Goal: Task Accomplishment & Management: Complete application form

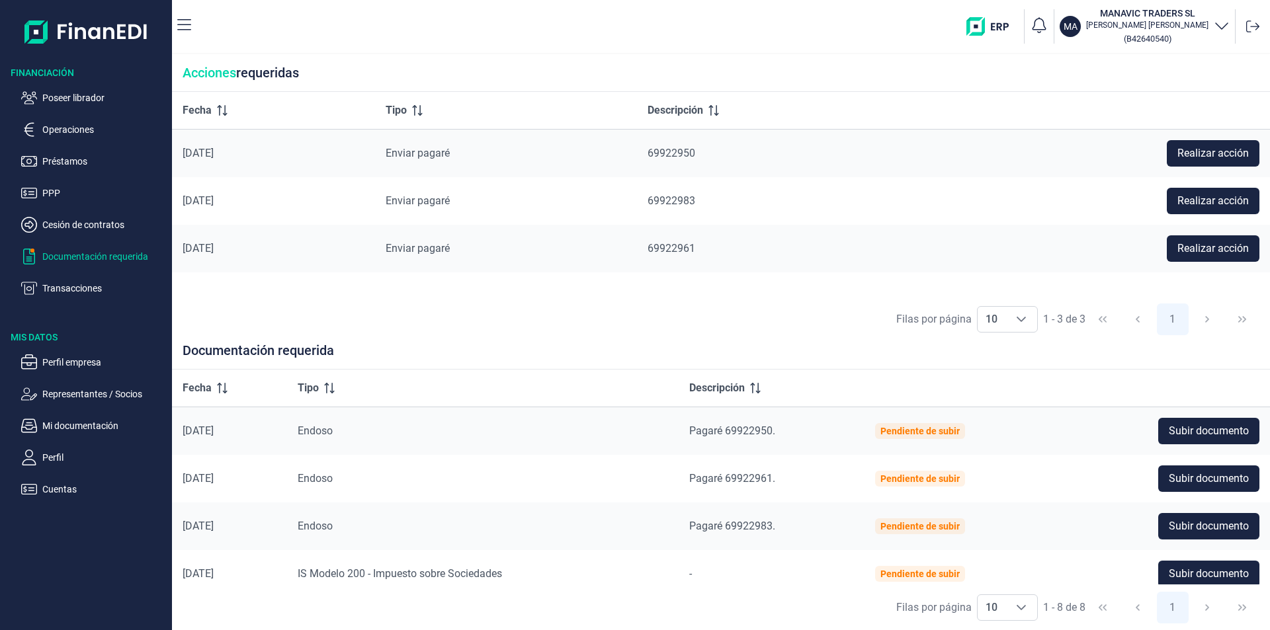
scroll to position [71, 0]
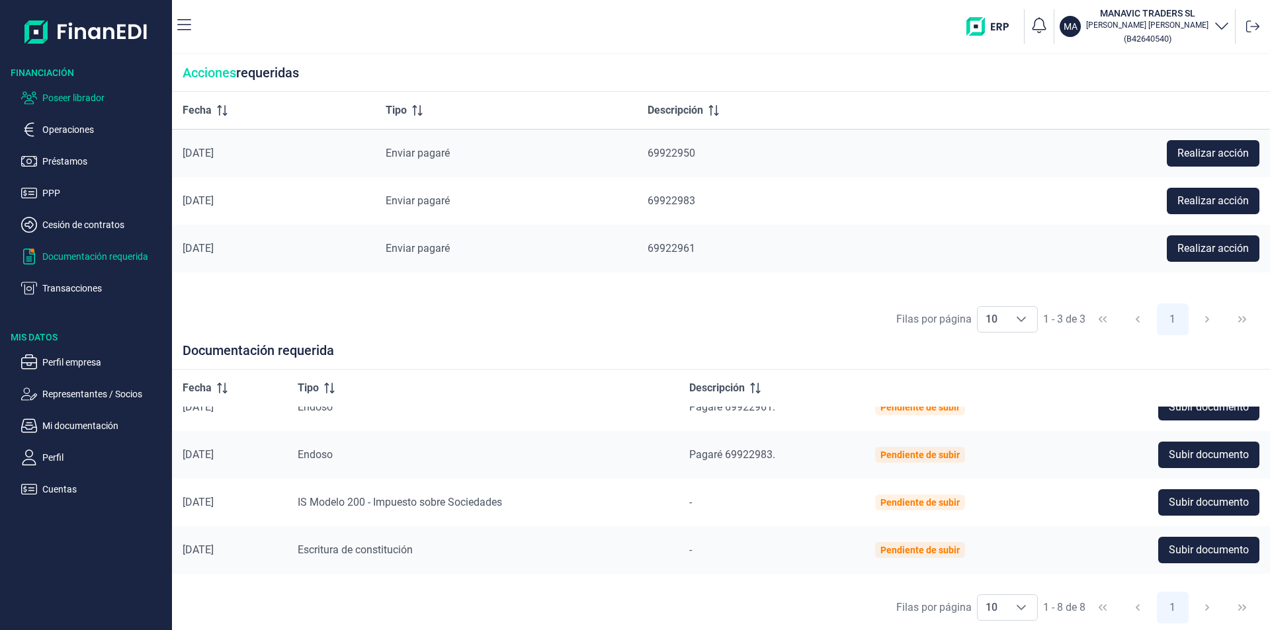
drag, startPoint x: 103, startPoint y: 91, endPoint x: 118, endPoint y: 105, distance: 20.6
click at [103, 92] on p "Poseer librador" at bounding box center [104, 98] width 124 height 16
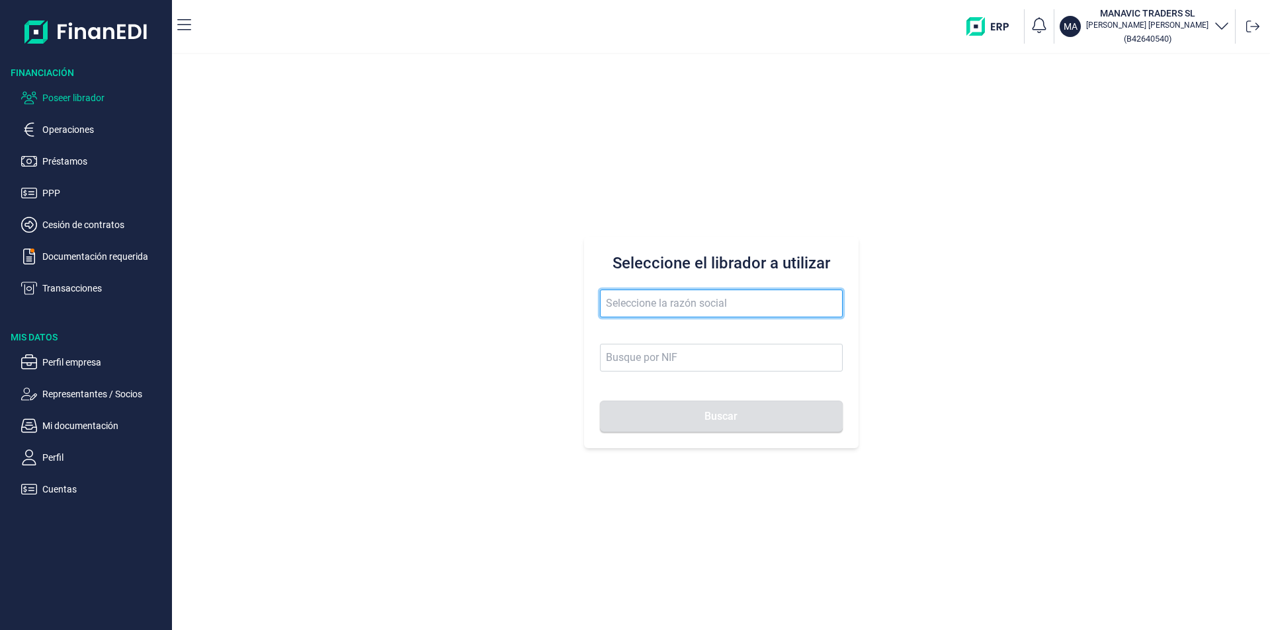
click at [628, 298] on input "text" at bounding box center [721, 304] width 243 height 28
click at [630, 302] on input "encio gest" at bounding box center [721, 304] width 243 height 28
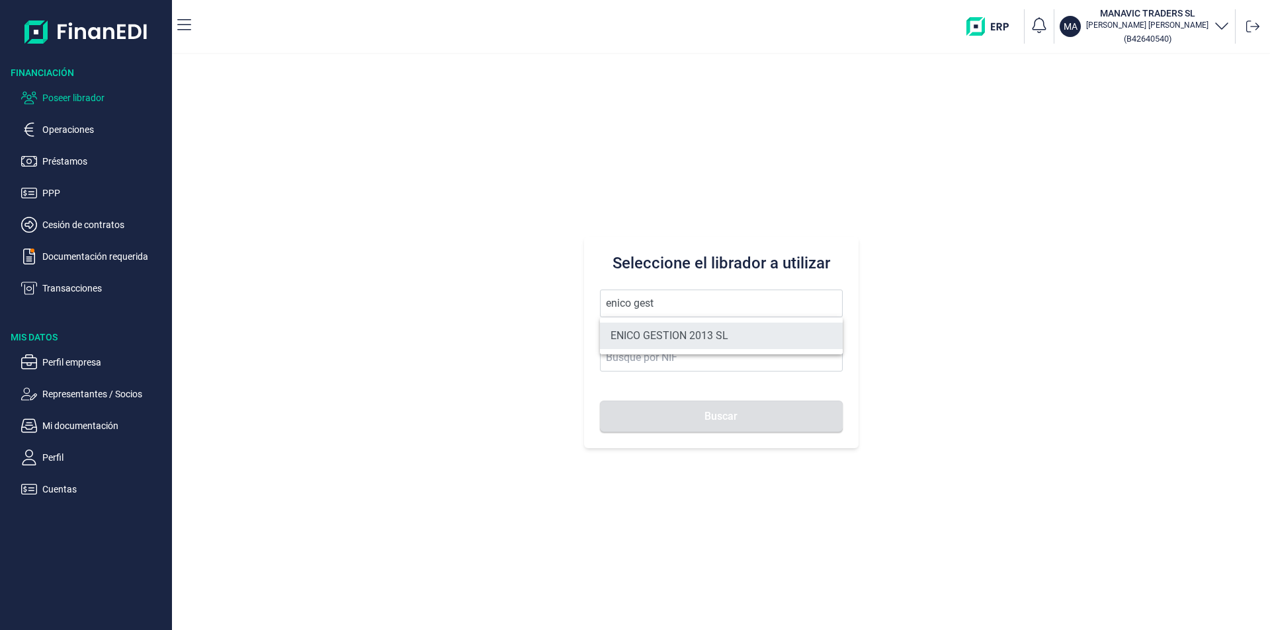
click at [656, 337] on li "ENICO GESTION 2013 SL" at bounding box center [721, 336] width 243 height 26
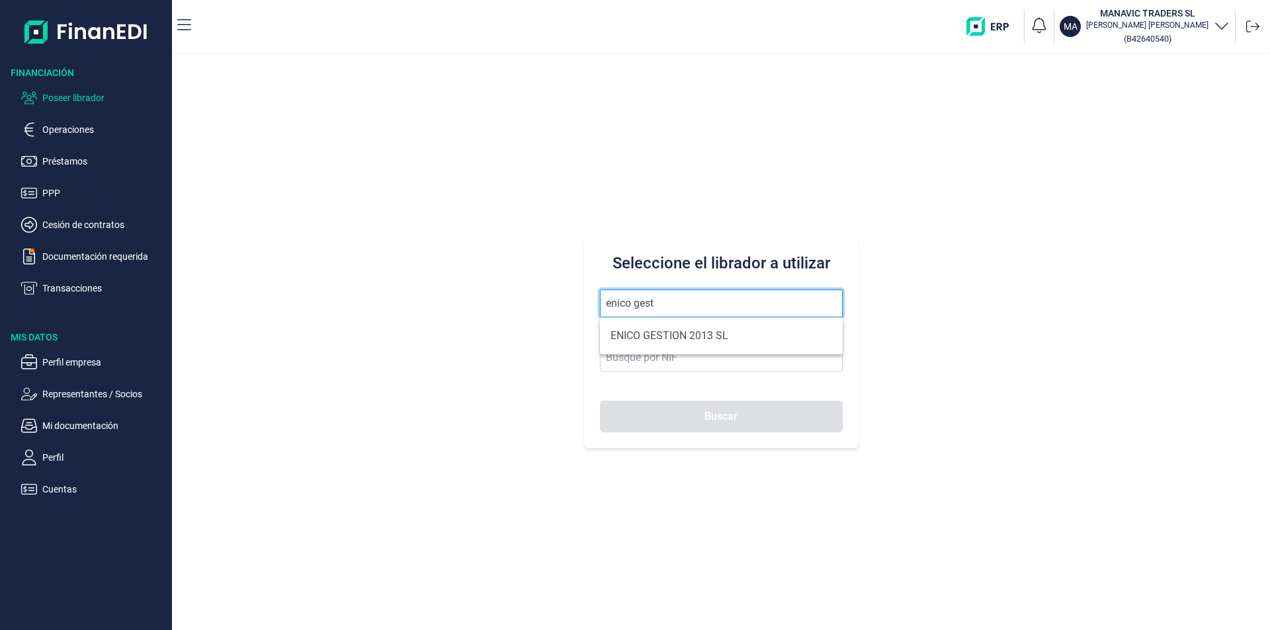
type input "ENICO GESTION 2013 SL"
type input "B23727506"
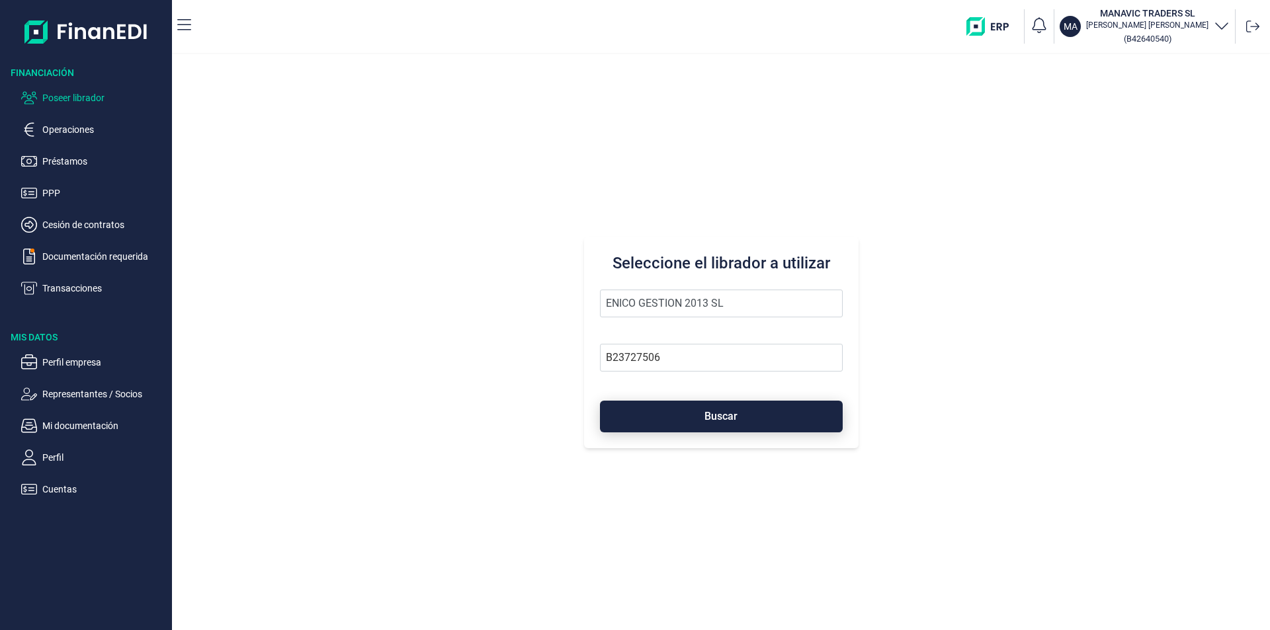
click at [691, 428] on button "Buscar" at bounding box center [721, 417] width 243 height 32
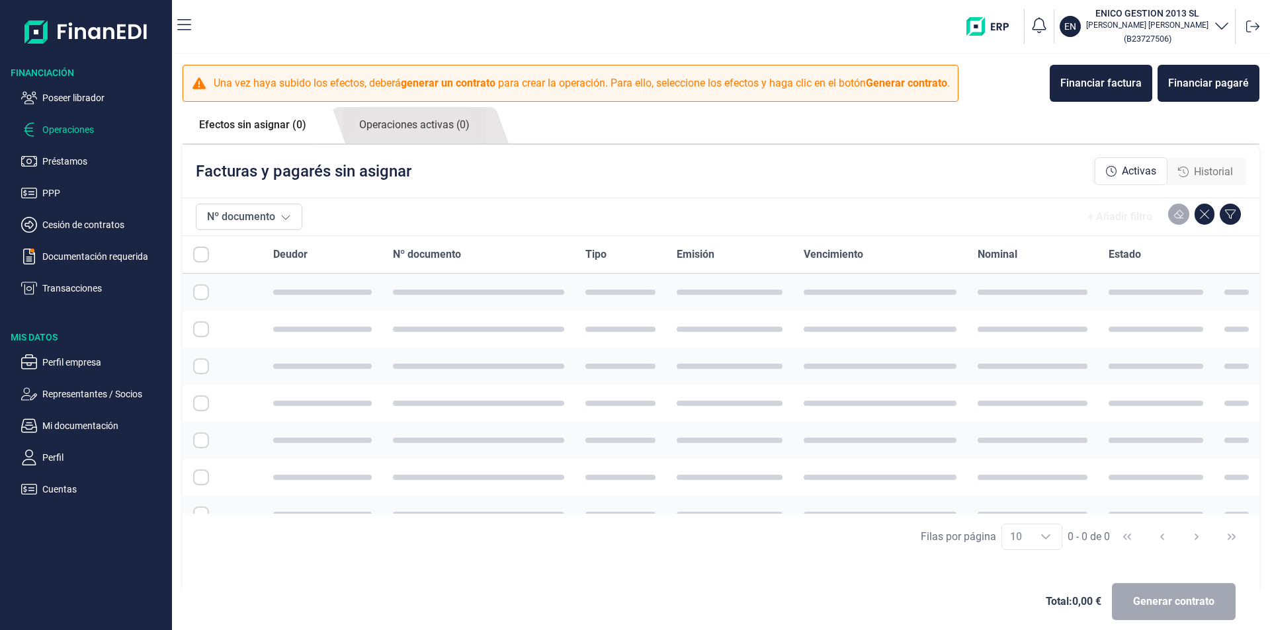
checkbox input "true"
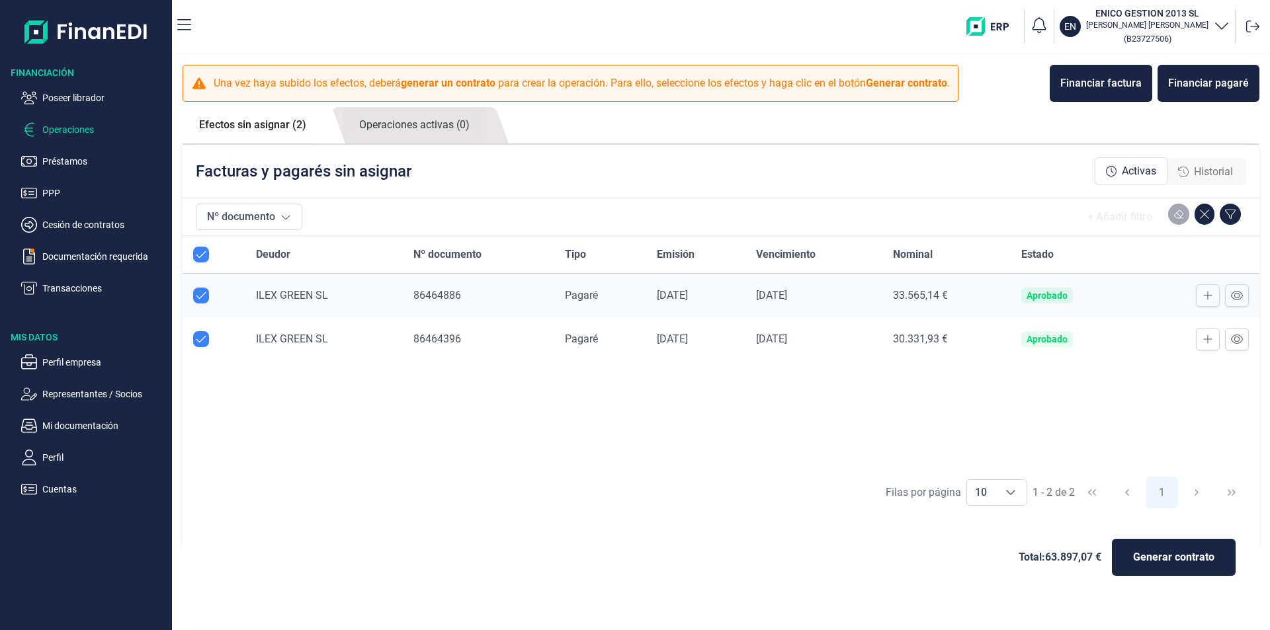
checkbox input "true"
click at [87, 394] on p "Representantes / Socios" at bounding box center [104, 394] width 124 height 16
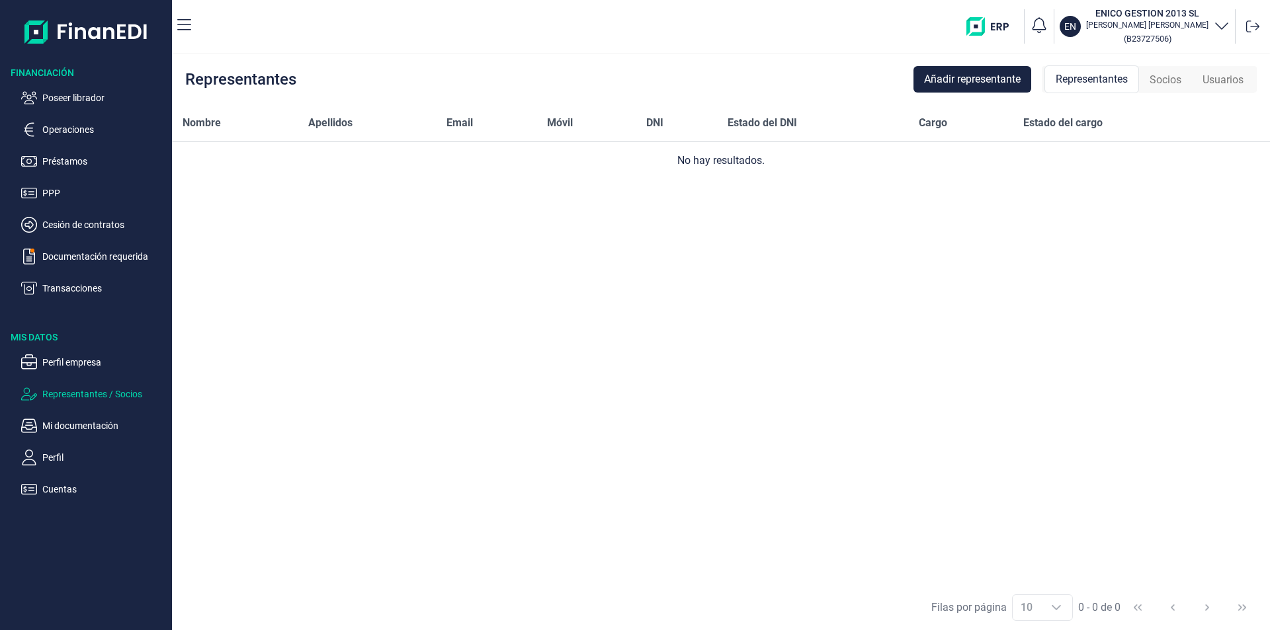
click at [1080, 81] on span "Representantes" at bounding box center [1092, 79] width 72 height 16
click at [986, 79] on span "Añadir representante" at bounding box center [972, 79] width 97 height 16
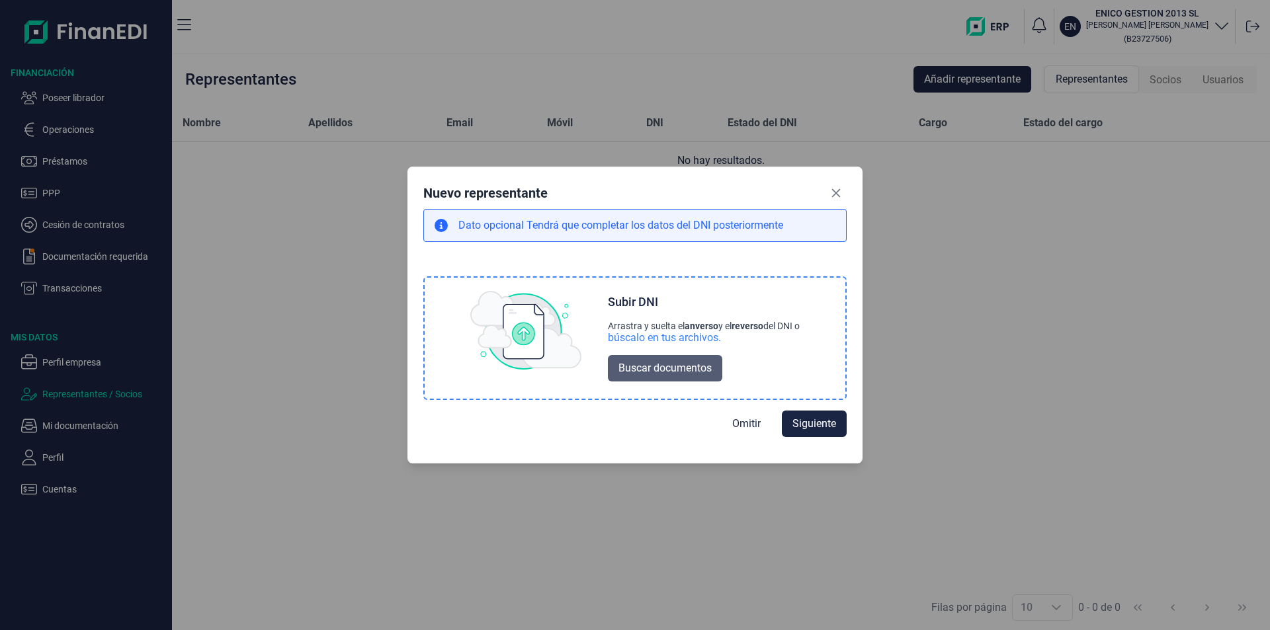
click at [672, 371] on span "Buscar documentos" at bounding box center [665, 369] width 93 height 16
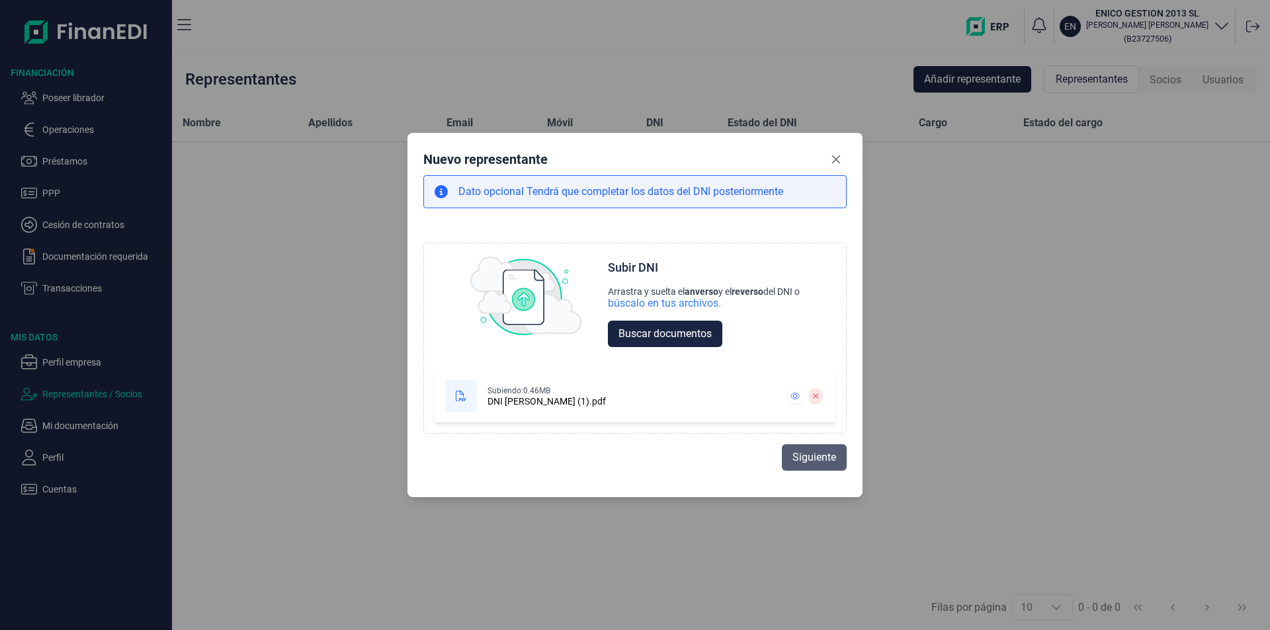
click at [824, 461] on span "Siguiente" at bounding box center [815, 458] width 44 height 16
select select "ES"
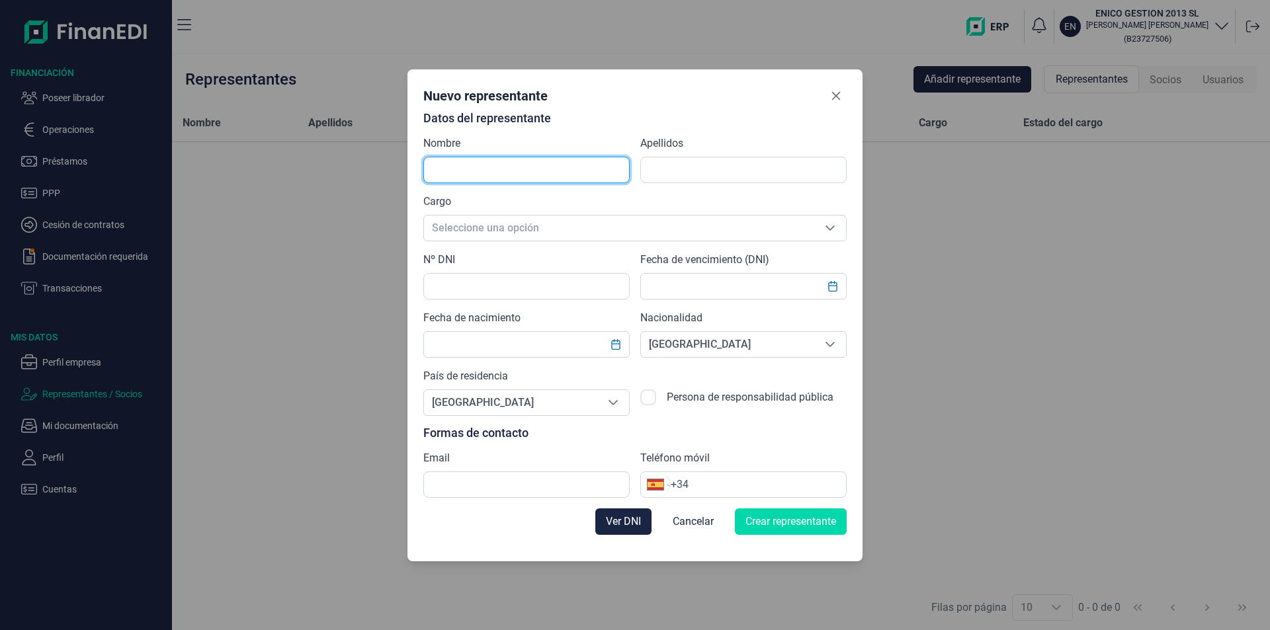
click at [465, 169] on input "text" at bounding box center [526, 170] width 206 height 26
type input "[PERSON_NAME]"
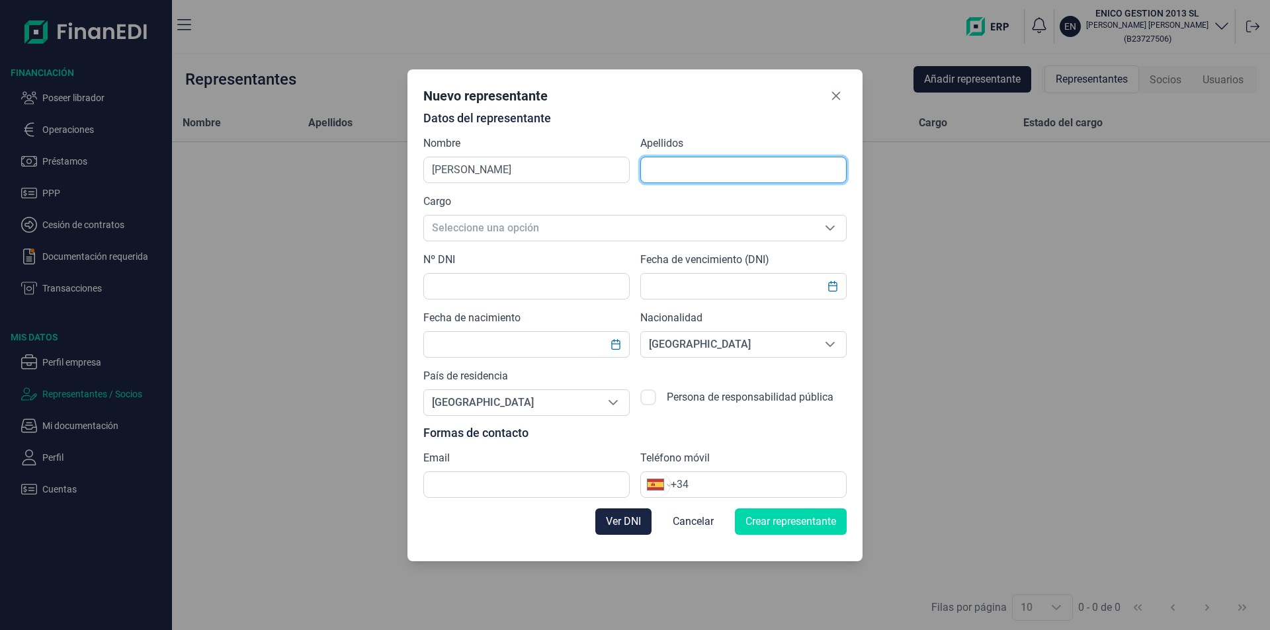
click at [672, 171] on input "text" at bounding box center [743, 170] width 206 height 26
type input "[PERSON_NAME][DEMOGRAPHIC_DATA]"
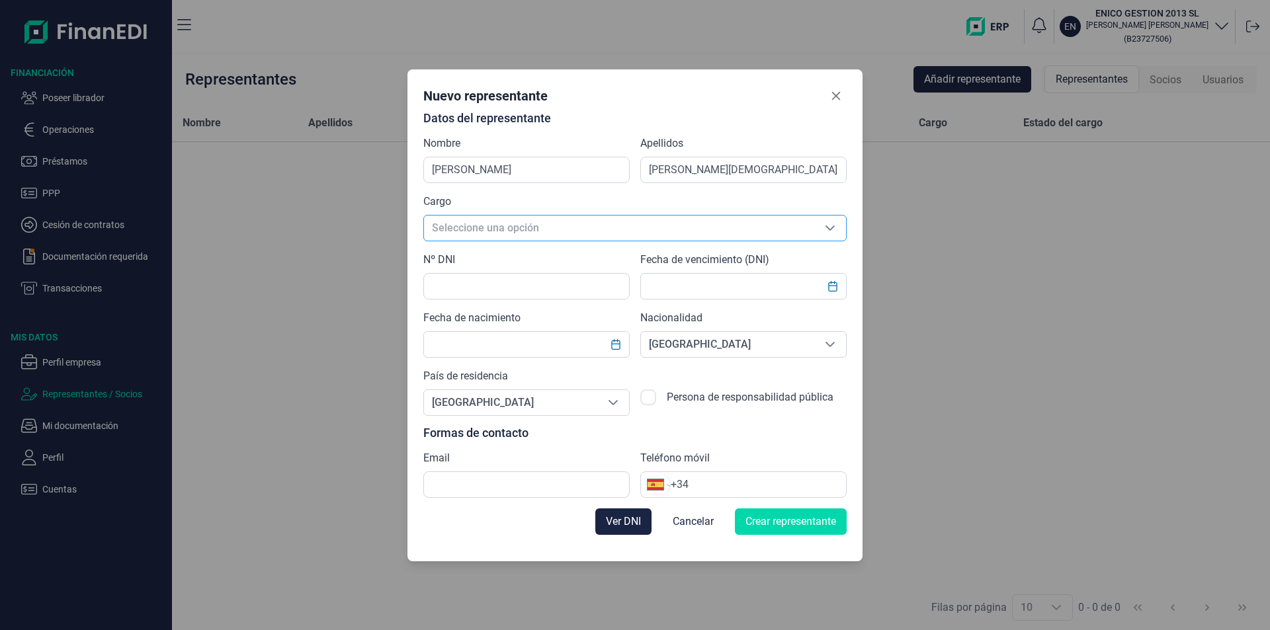
click at [478, 232] on span "Seleccione una opción" at bounding box center [619, 228] width 390 height 25
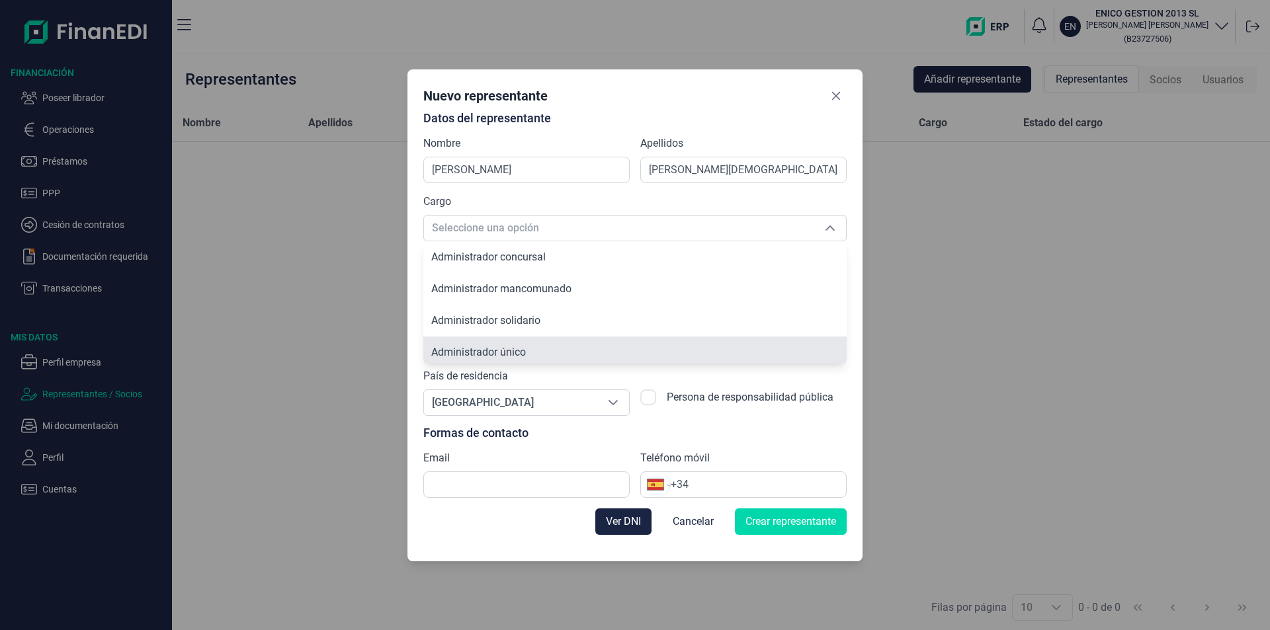
scroll to position [5, 0]
click at [509, 353] on span "Administrador único" at bounding box center [478, 347] width 95 height 13
type input "Administrador único"
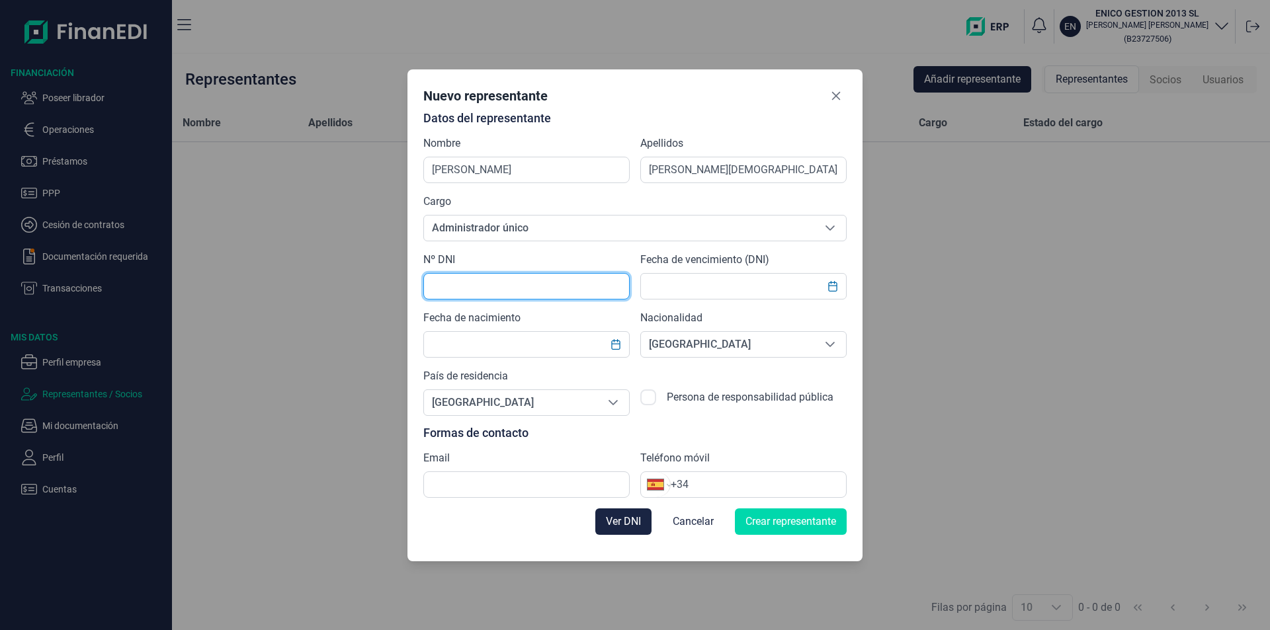
click at [460, 290] on input "text" at bounding box center [526, 286] width 206 height 26
type input "52542350T"
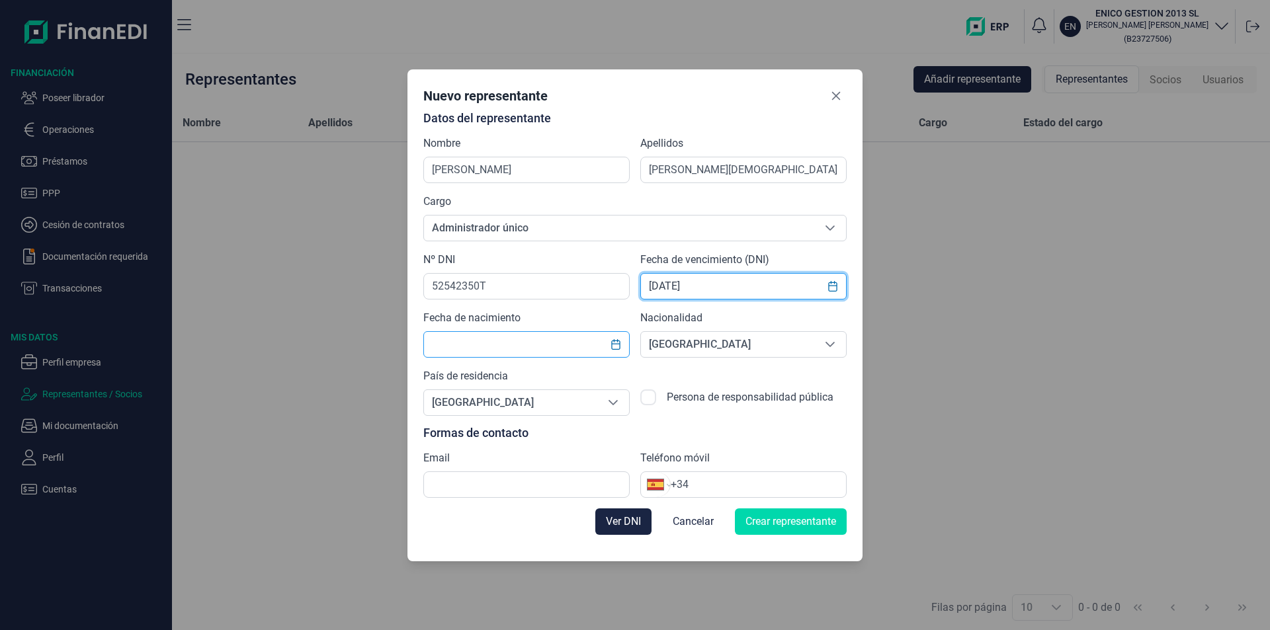
type input "[DATE]"
click at [476, 340] on input "text" at bounding box center [526, 344] width 206 height 26
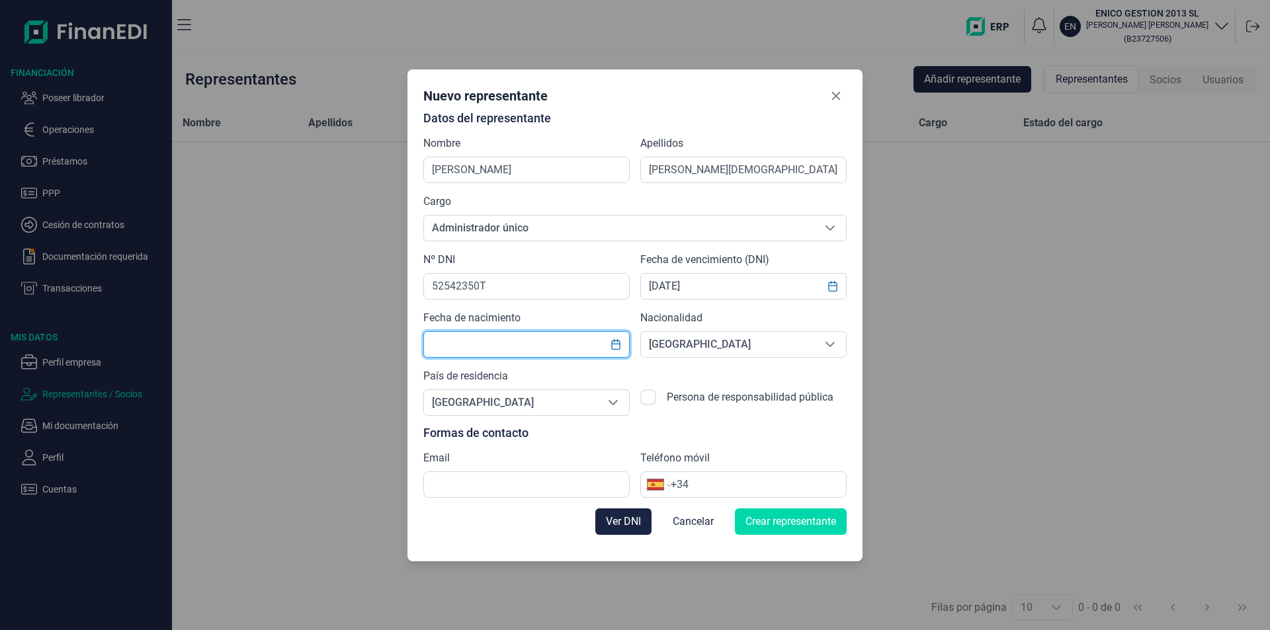
type input "1"
type input "[DATE]"
click at [453, 482] on input "text" at bounding box center [526, 485] width 206 height 26
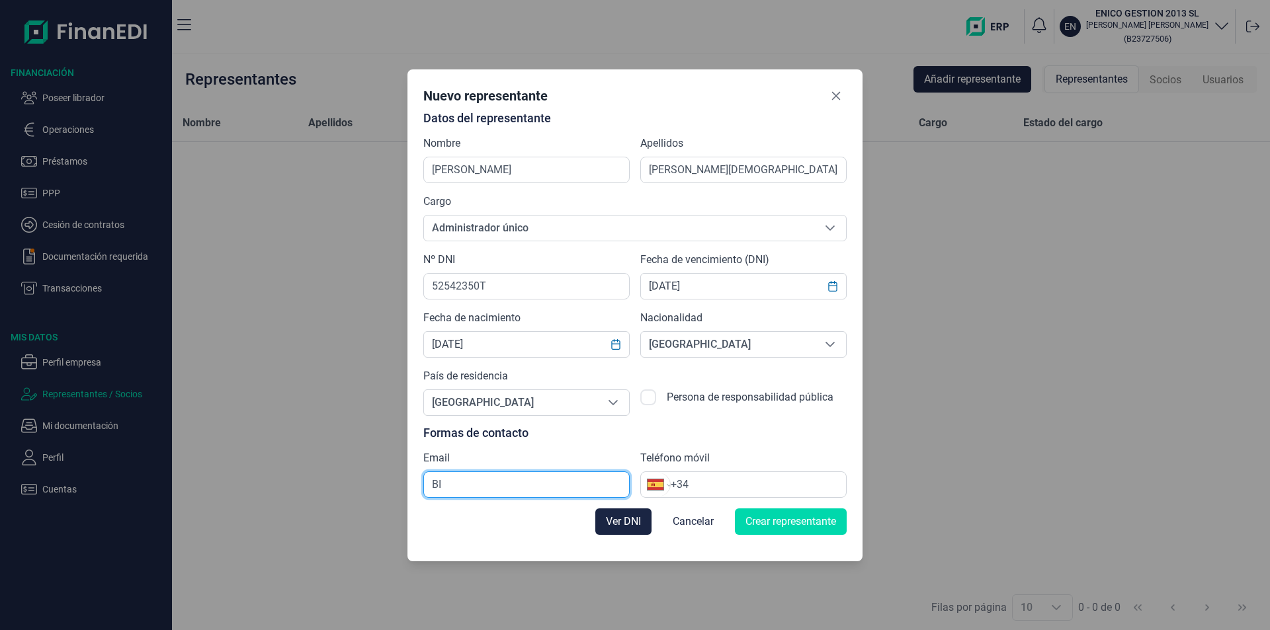
type input "B"
type input "b"
type input "B"
type input "[EMAIL_ADDRESS][DOMAIN_NAME]"
click at [701, 487] on input "+34" at bounding box center [758, 485] width 175 height 16
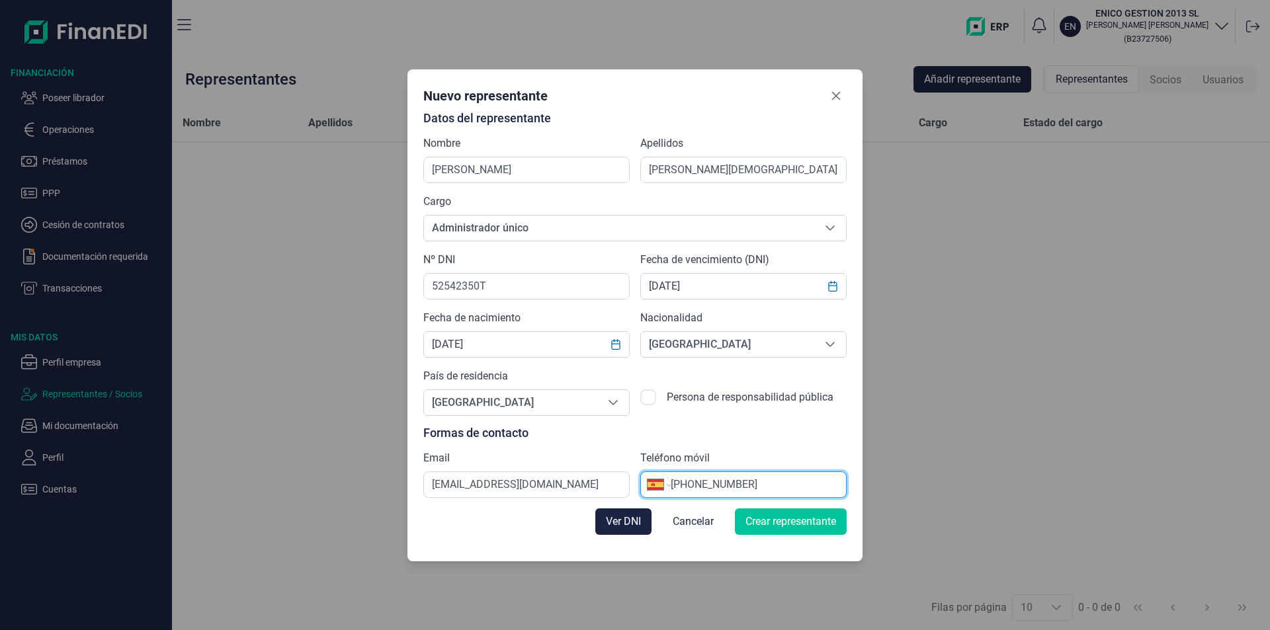
type input "[PHONE_NUMBER]"
click at [788, 519] on span "Crear representante" at bounding box center [791, 522] width 91 height 16
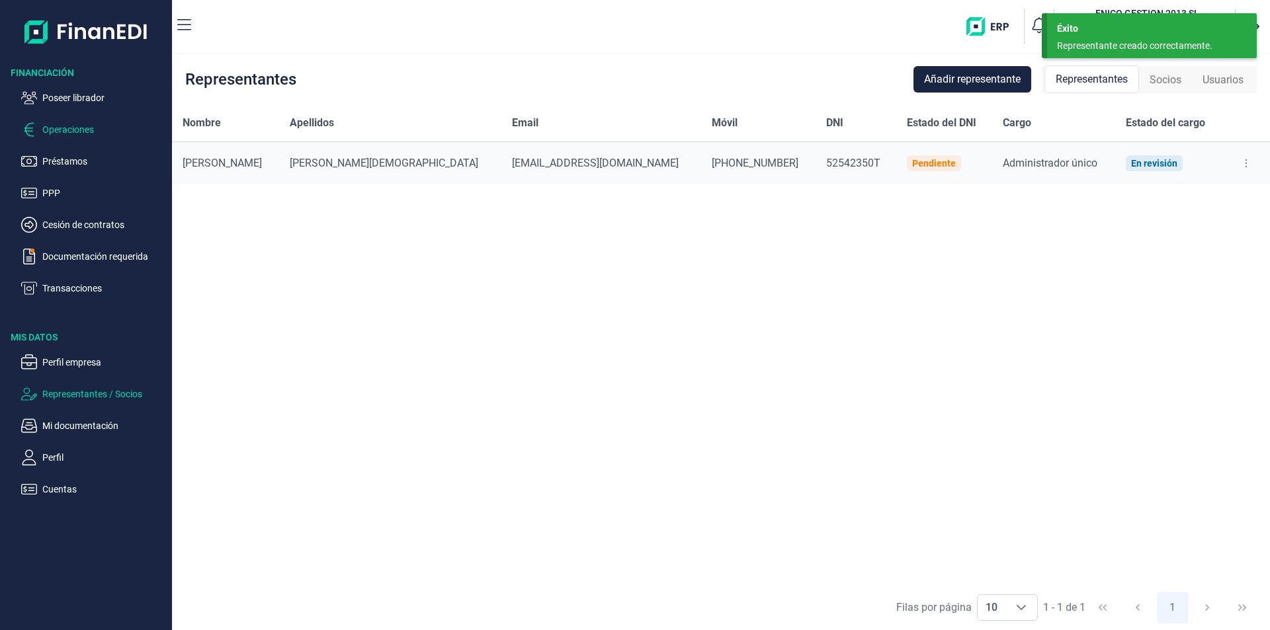
click at [81, 132] on p "Operaciones" at bounding box center [104, 130] width 124 height 16
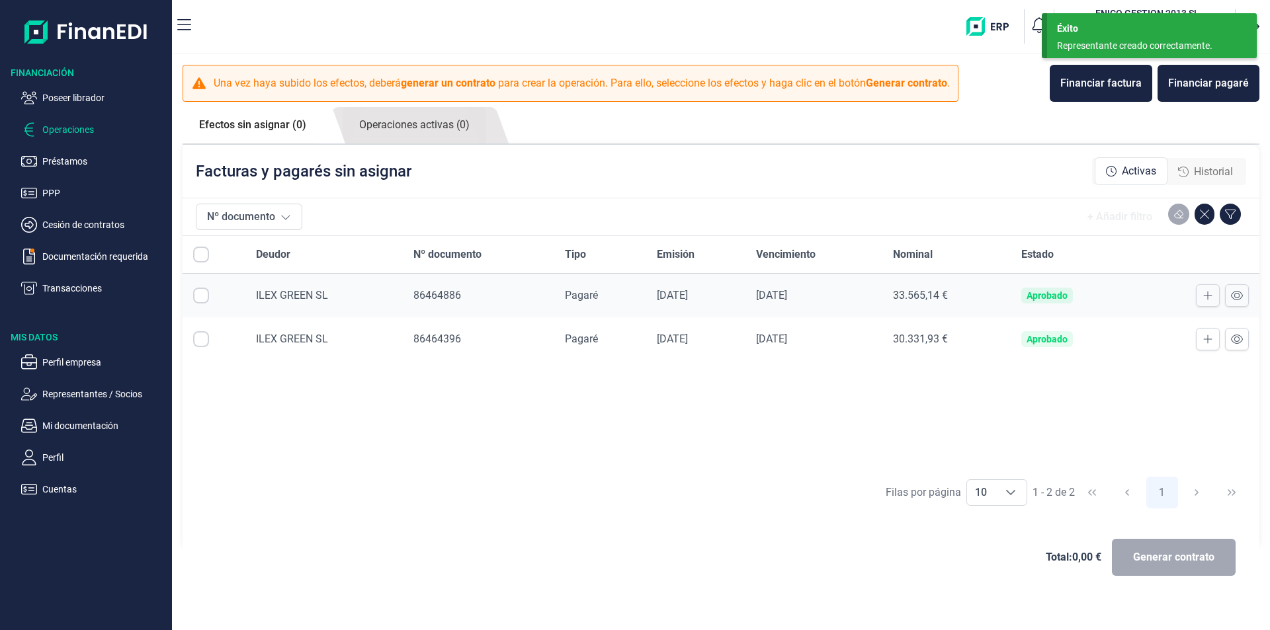
checkbox input "true"
click at [1158, 557] on span "Generar contrato" at bounding box center [1173, 558] width 81 height 16
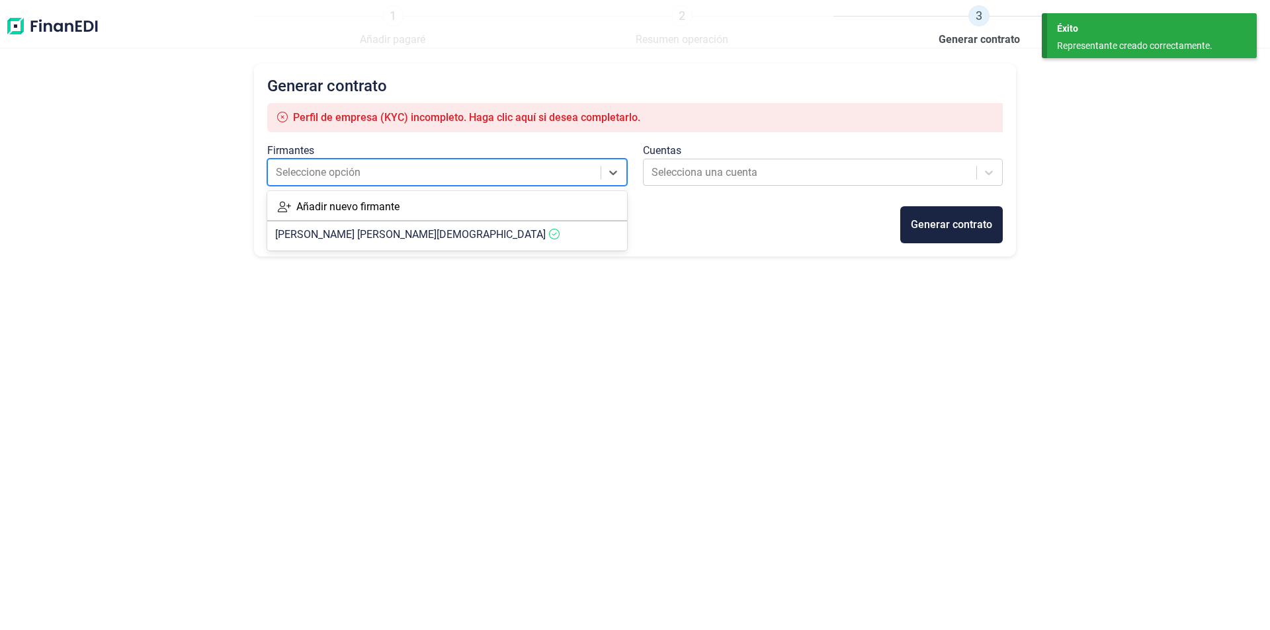
click at [484, 177] on div at bounding box center [435, 172] width 319 height 19
click at [404, 233] on span "[PERSON_NAME]" at bounding box center [410, 234] width 271 height 13
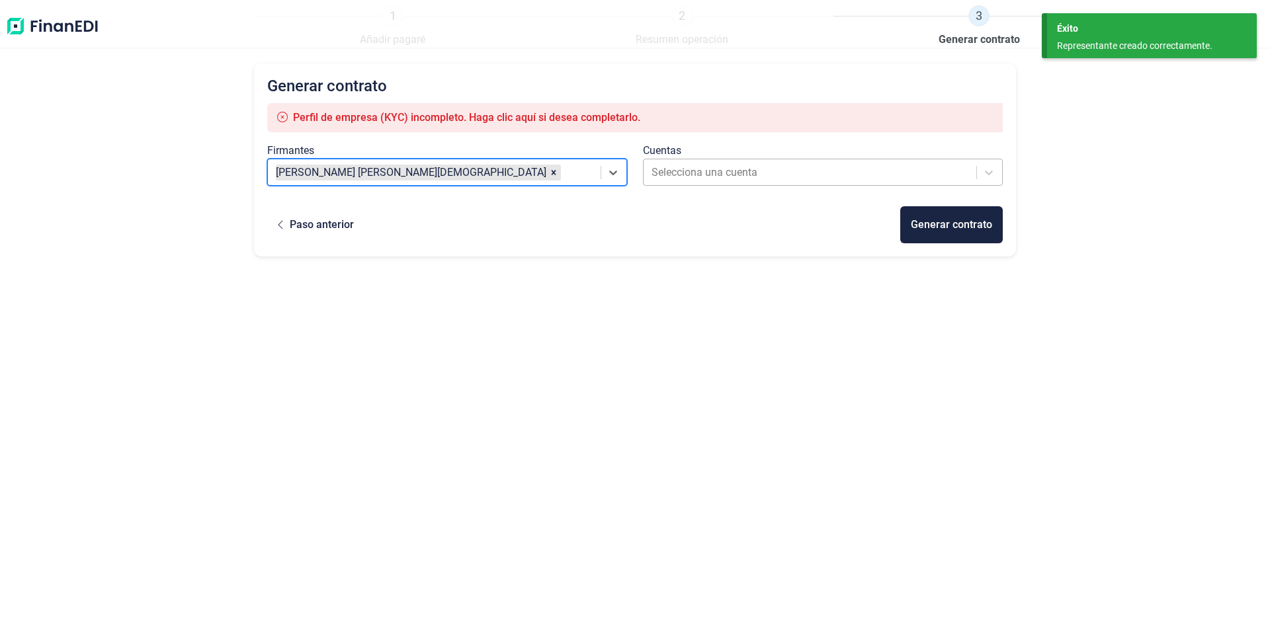
click at [719, 171] on div at bounding box center [811, 172] width 319 height 19
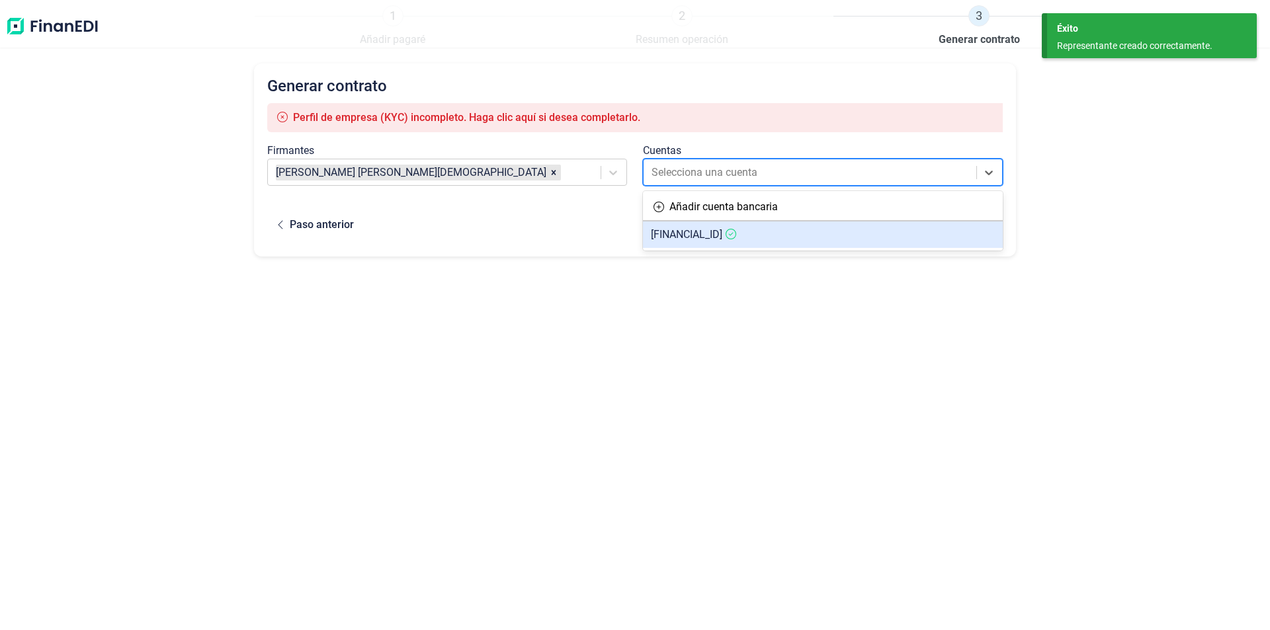
click at [696, 236] on span "[FINANCIAL_ID]" at bounding box center [686, 234] width 71 height 13
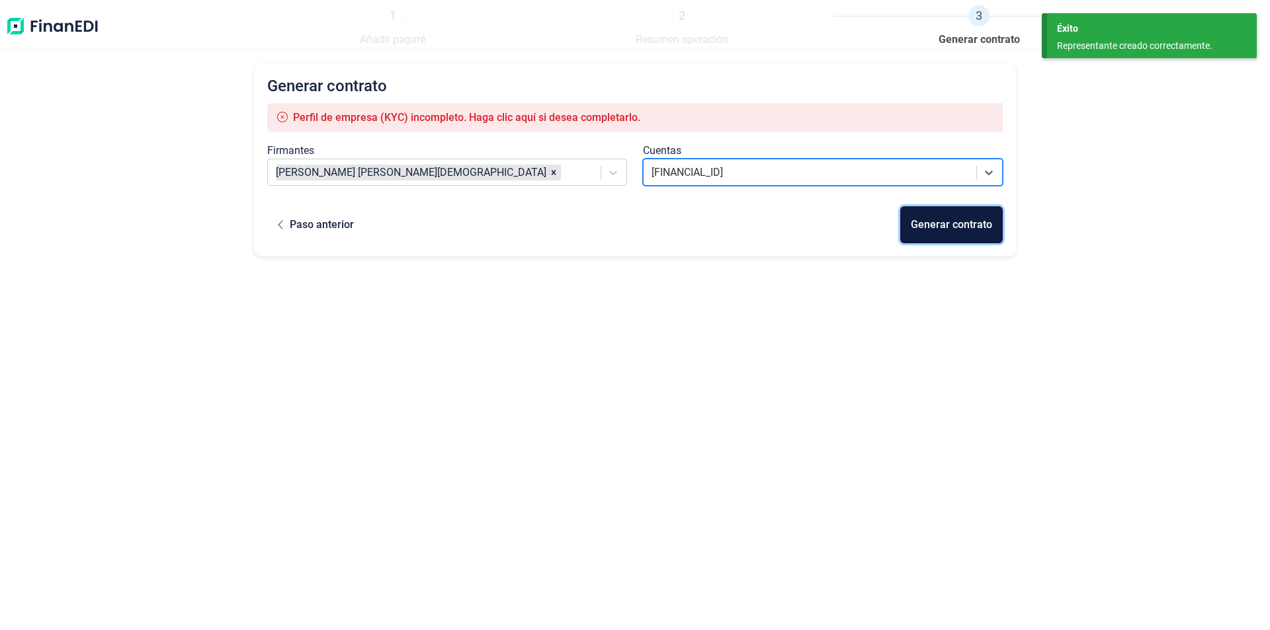
click at [938, 226] on div "Generar contrato" at bounding box center [951, 225] width 81 height 16
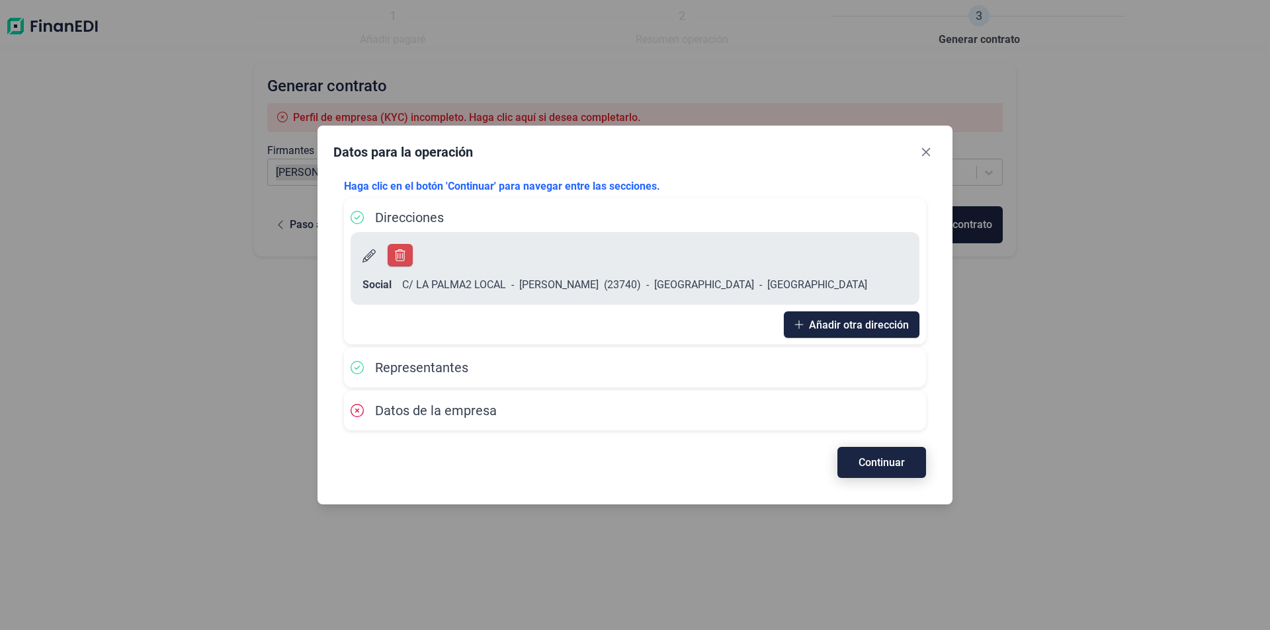
click at [856, 453] on button "Continuar" at bounding box center [882, 462] width 89 height 31
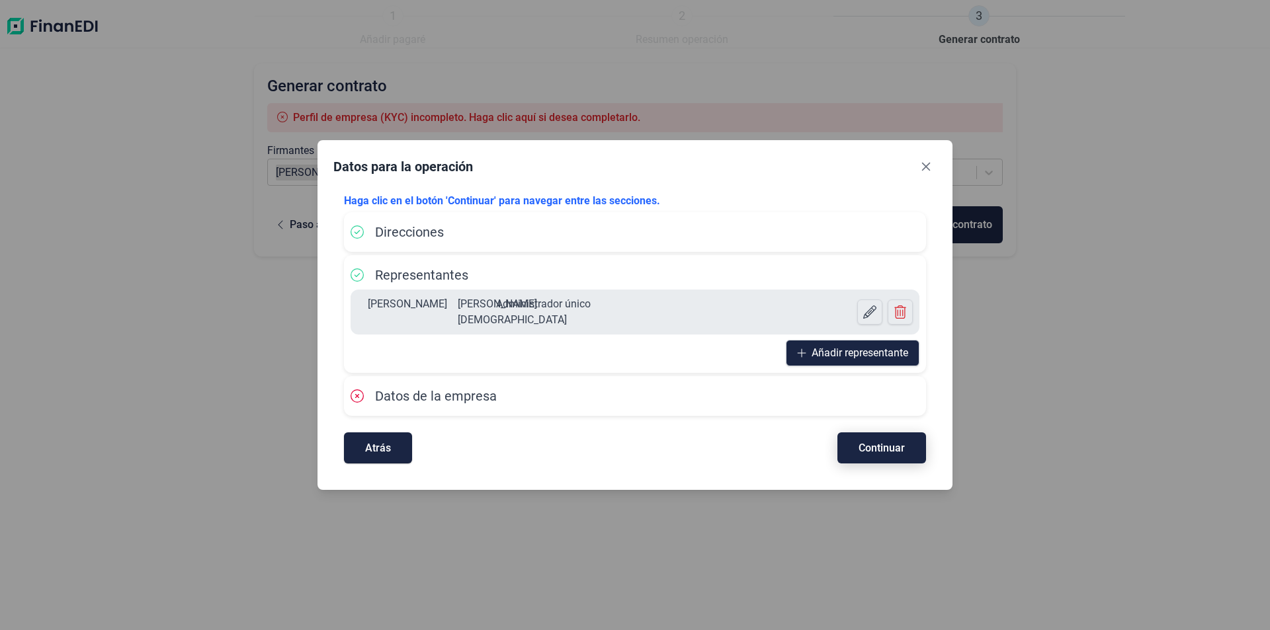
click at [867, 453] on span "Continuar" at bounding box center [882, 448] width 46 height 10
select select "ES"
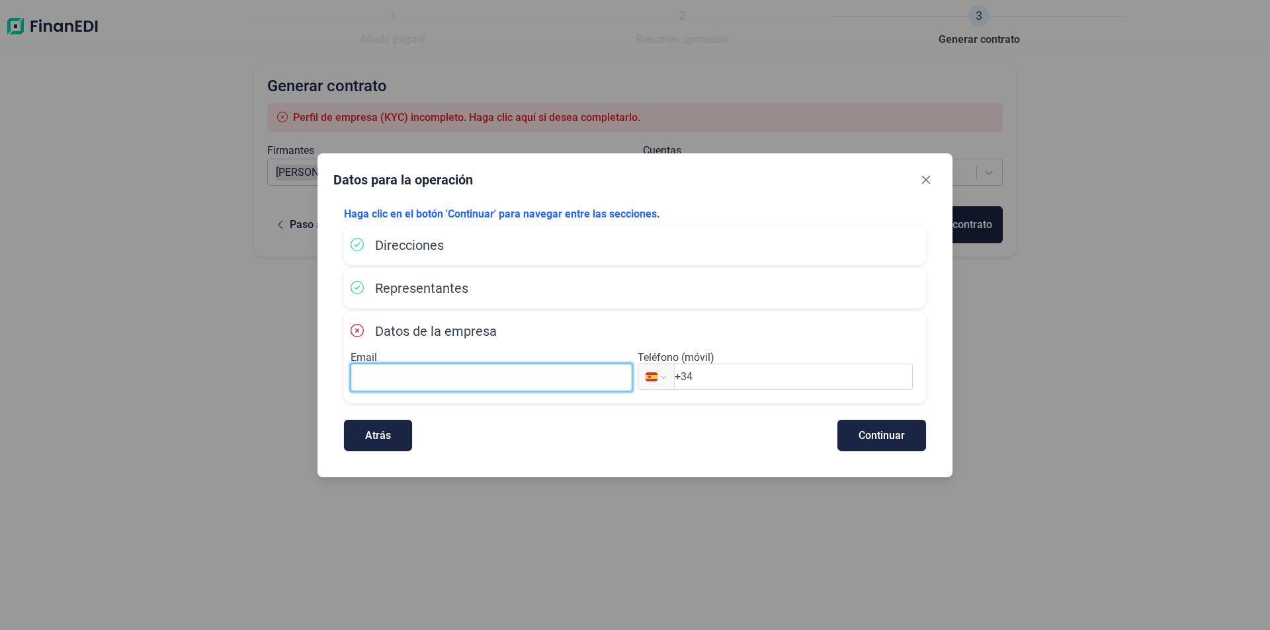
click at [387, 371] on input at bounding box center [492, 378] width 282 height 28
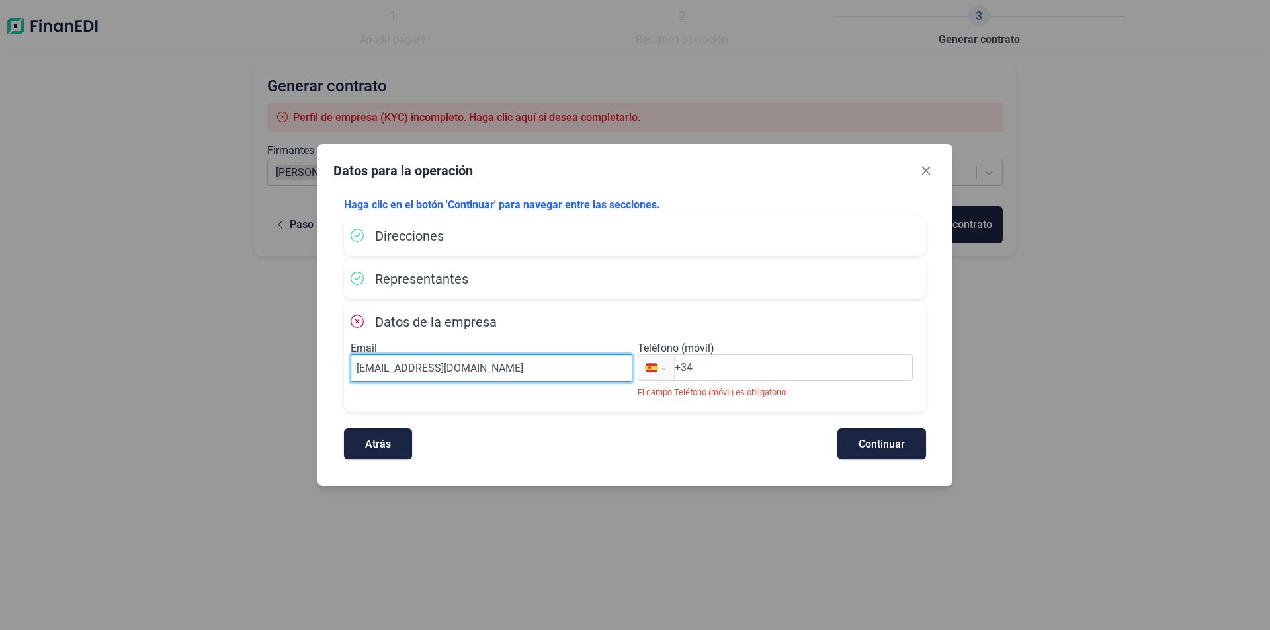
type input "[EMAIL_ADDRESS][DOMAIN_NAME]"
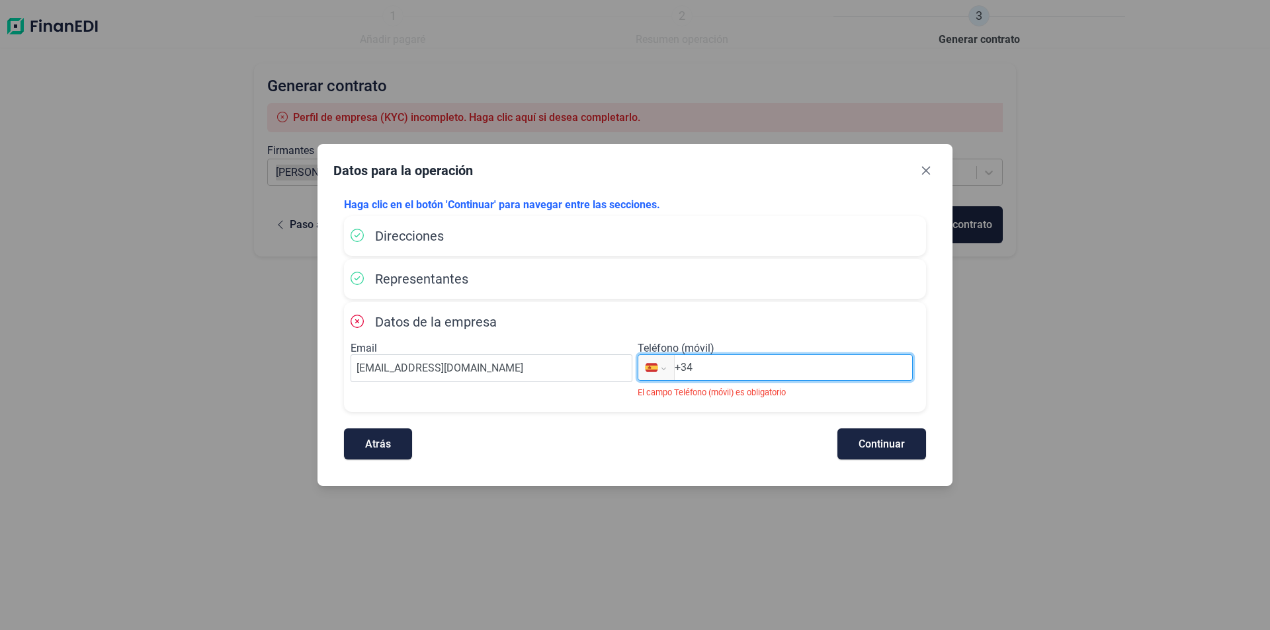
click at [707, 367] on input "+34" at bounding box center [793, 368] width 237 height 16
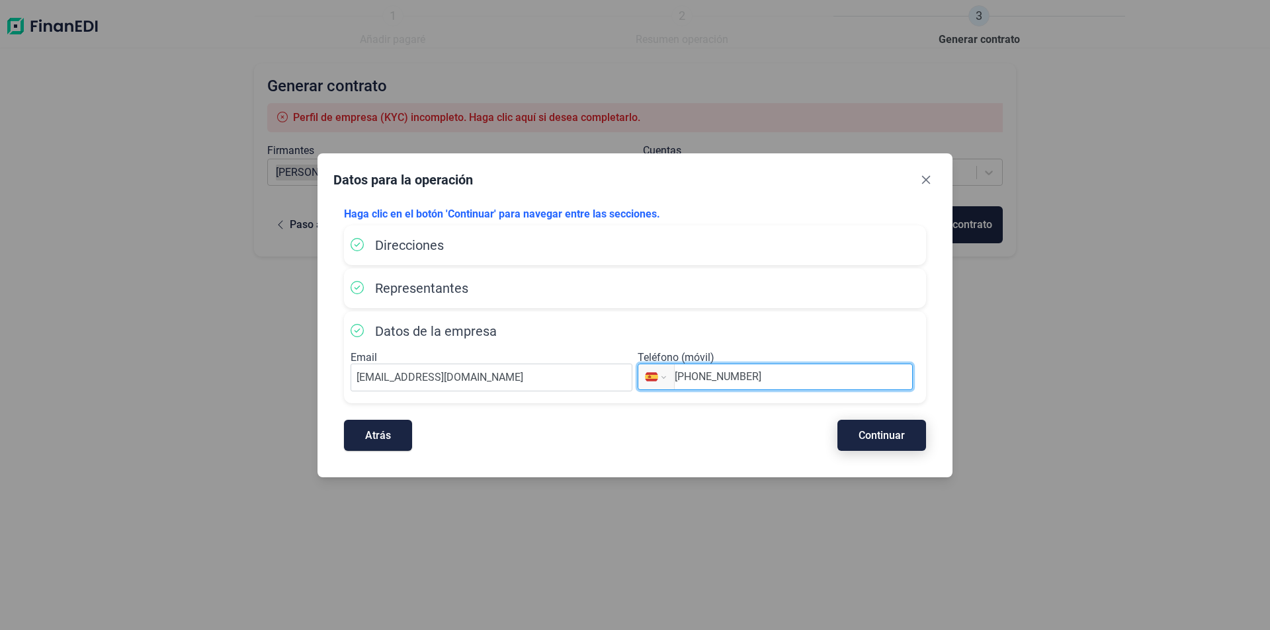
type input "[PHONE_NUMBER]"
click at [855, 428] on button "Continuar" at bounding box center [882, 435] width 89 height 31
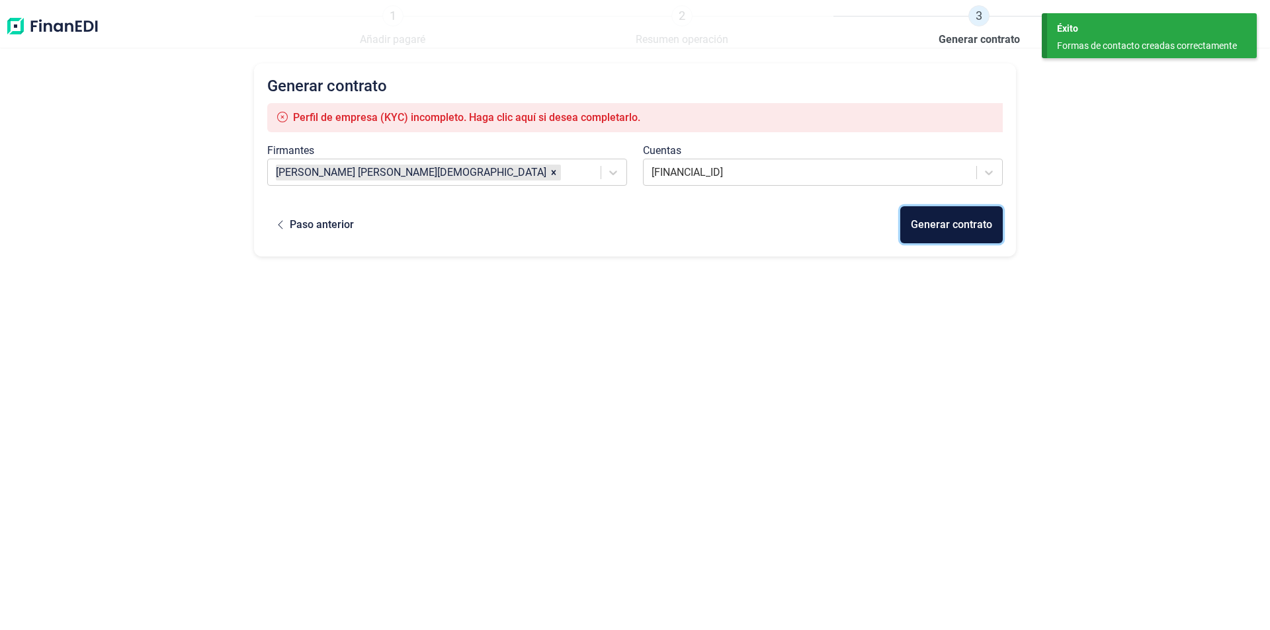
click at [948, 223] on div "Generar contrato" at bounding box center [951, 225] width 81 height 16
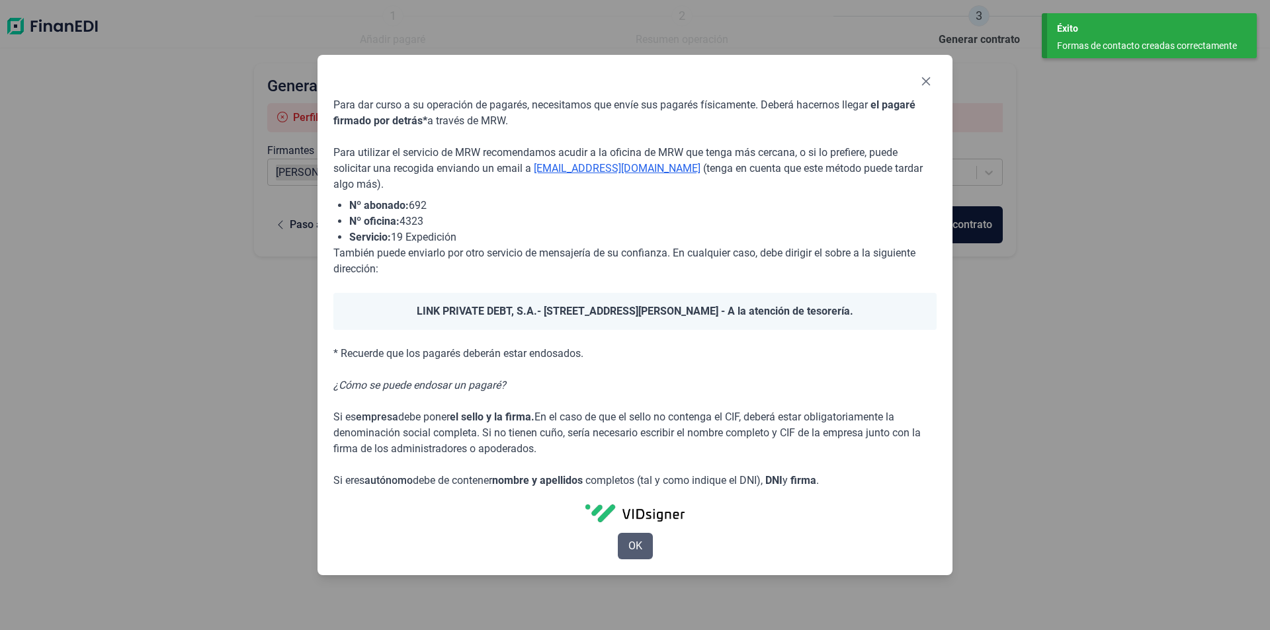
click at [639, 551] on span "OK" at bounding box center [635, 547] width 14 height 16
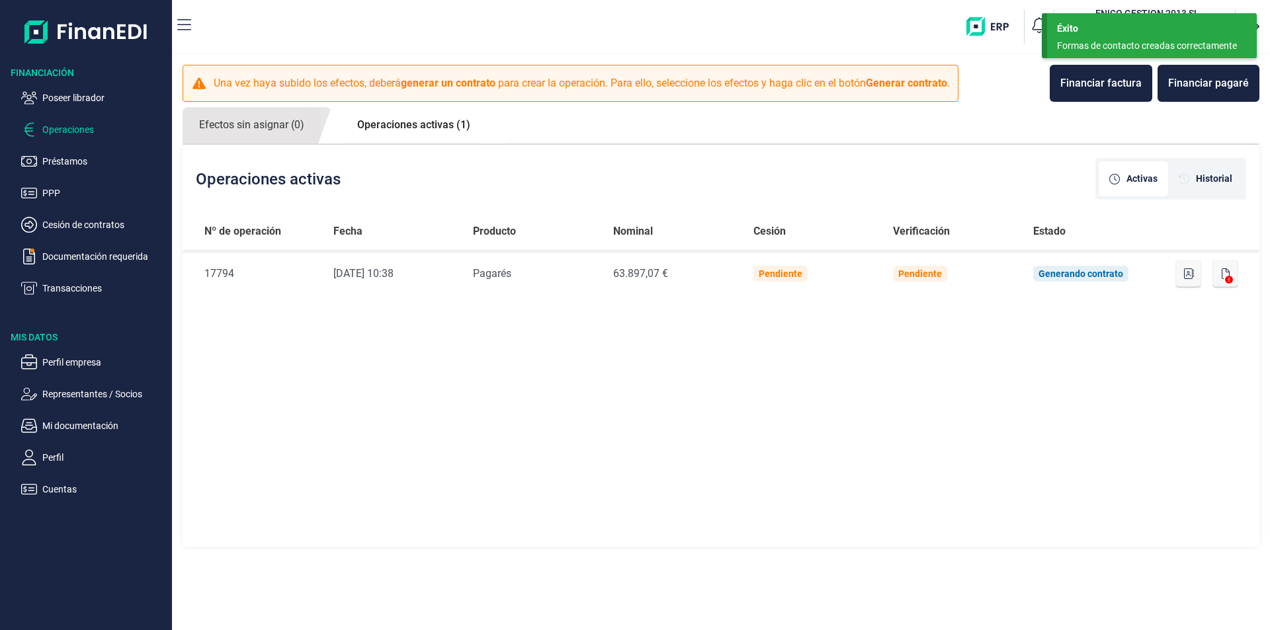
click at [572, 380] on div "Nº de operación Fecha Producto Nominal Cesión Verificación Estado Nº de Operaci…" at bounding box center [721, 381] width 1077 height 336
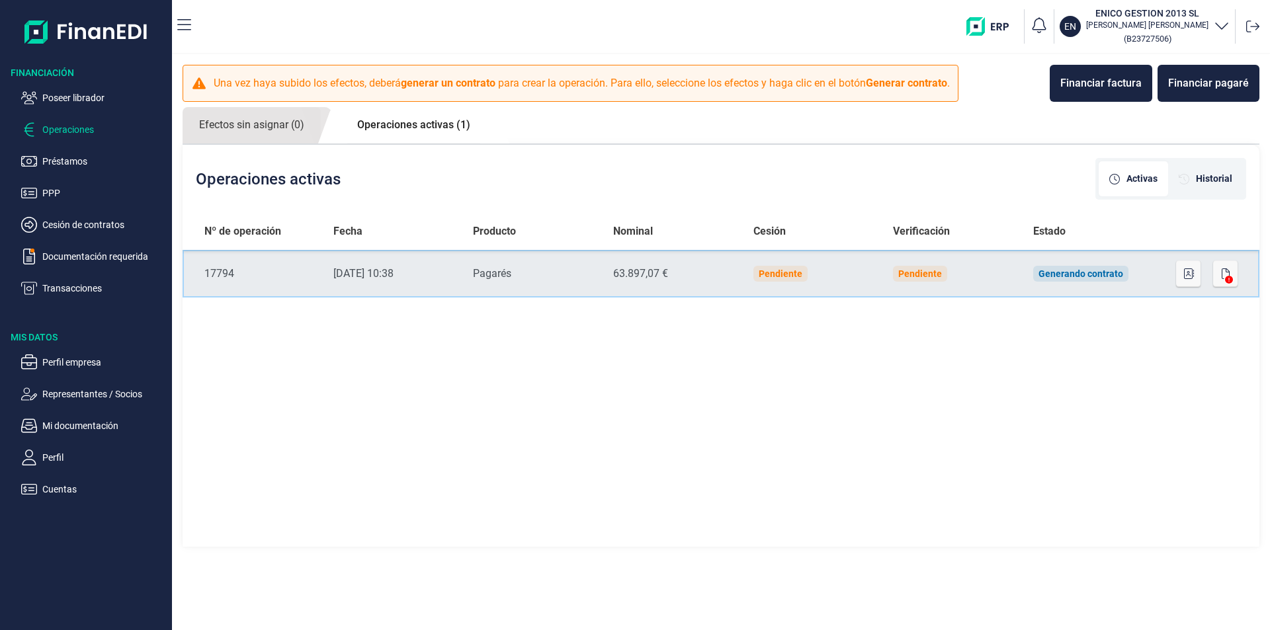
click at [977, 279] on td "Pendiente" at bounding box center [953, 274] width 140 height 48
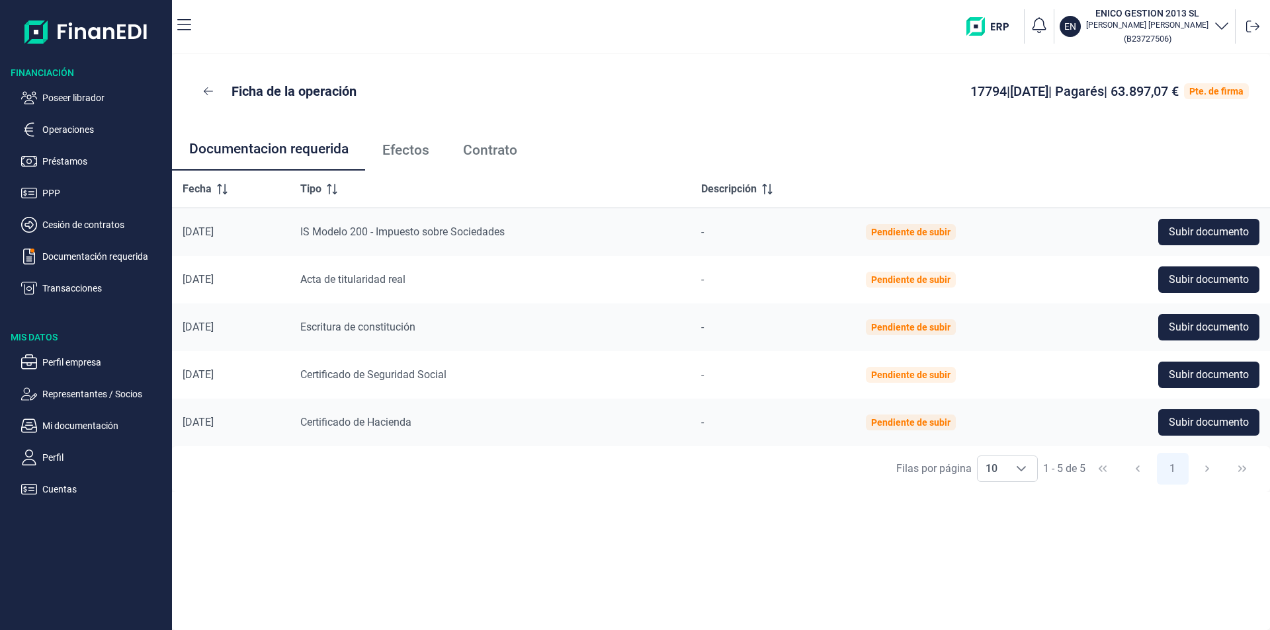
click at [417, 148] on span "Efectos" at bounding box center [405, 151] width 47 height 14
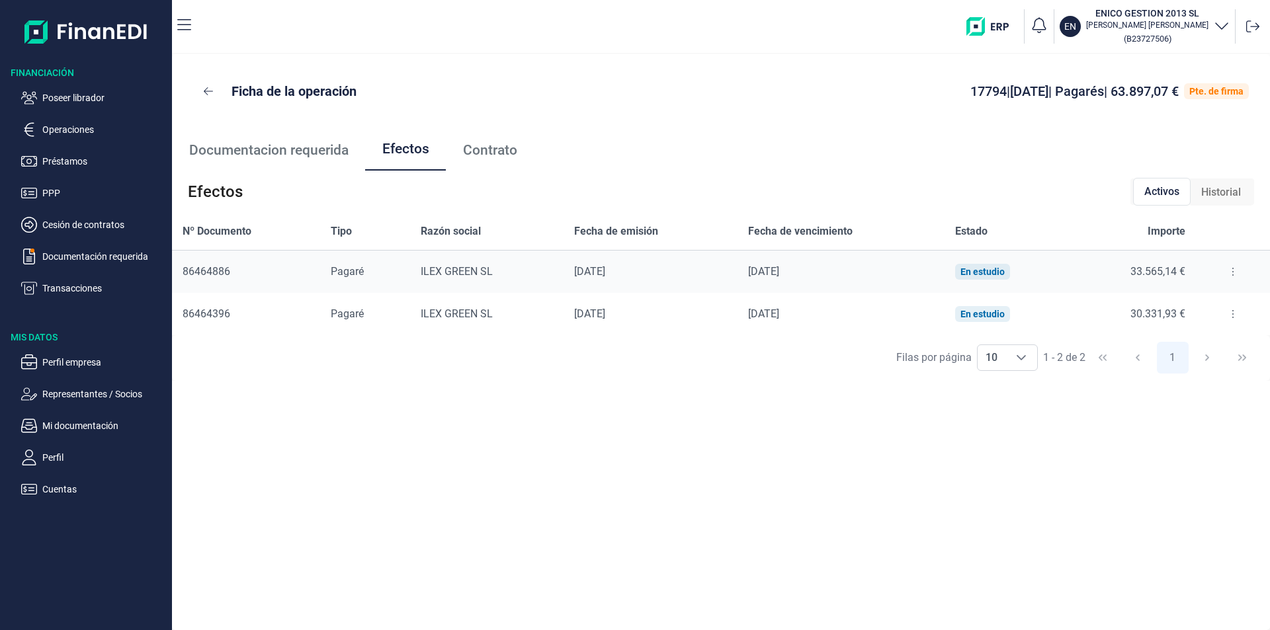
click at [1232, 273] on icon at bounding box center [1233, 272] width 3 height 11
click at [1191, 303] on span "Detalles efecto" at bounding box center [1189, 304] width 60 height 13
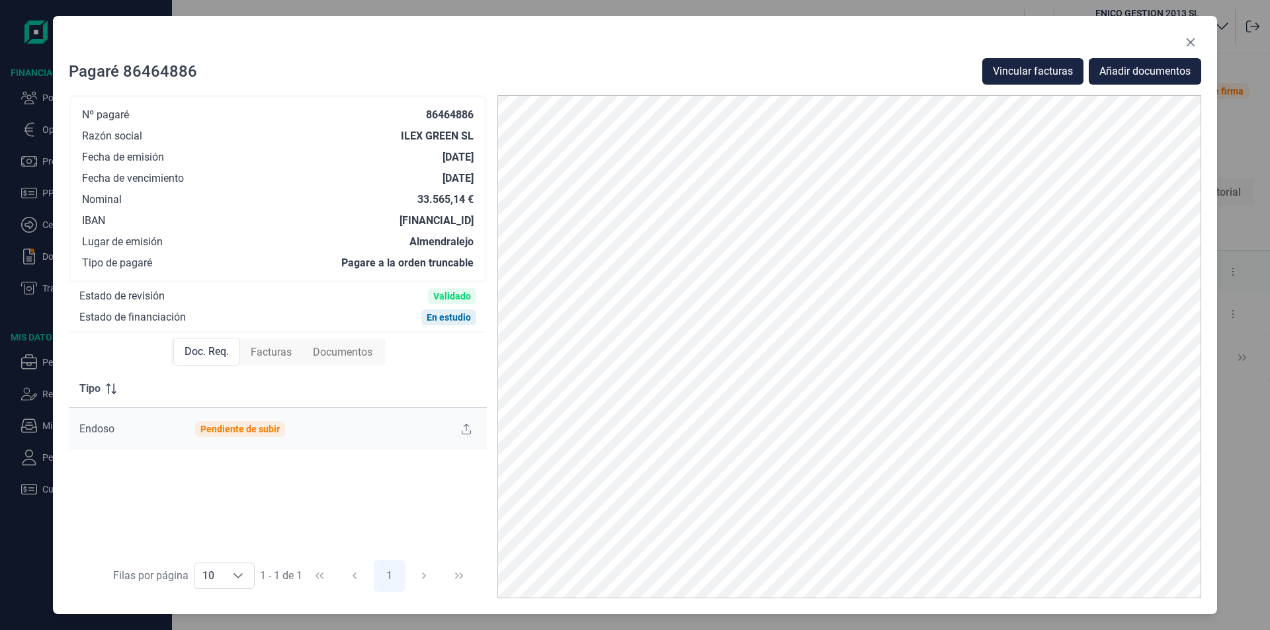
click at [261, 353] on span "Facturas" at bounding box center [271, 353] width 41 height 16
click at [222, 353] on span "Doc. Req." at bounding box center [206, 353] width 44 height 16
click at [1190, 38] on icon "Close" at bounding box center [1191, 42] width 11 height 11
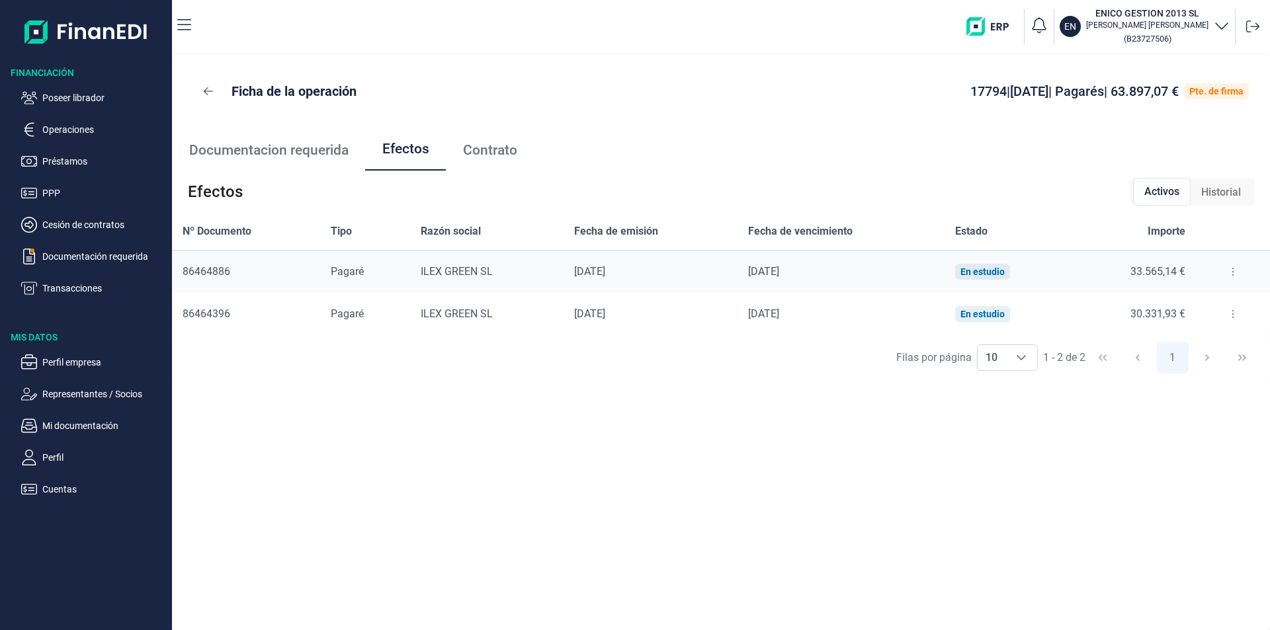
click at [593, 424] on div "Ficha de la operación 17794 | [DATE] | Pagarés | 63.897,07 € Pte. de firma Docu…" at bounding box center [721, 342] width 1098 height 576
click at [103, 255] on p "Documentación requerida" at bounding box center [104, 257] width 124 height 16
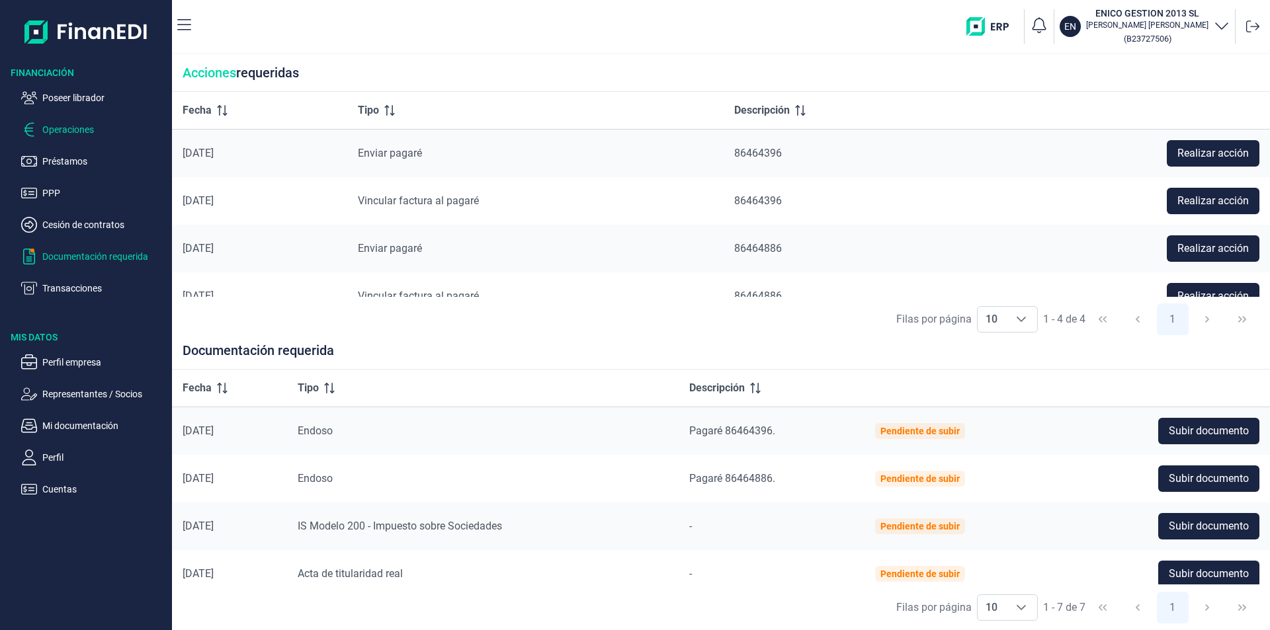
click at [83, 133] on p "Operaciones" at bounding box center [104, 130] width 124 height 16
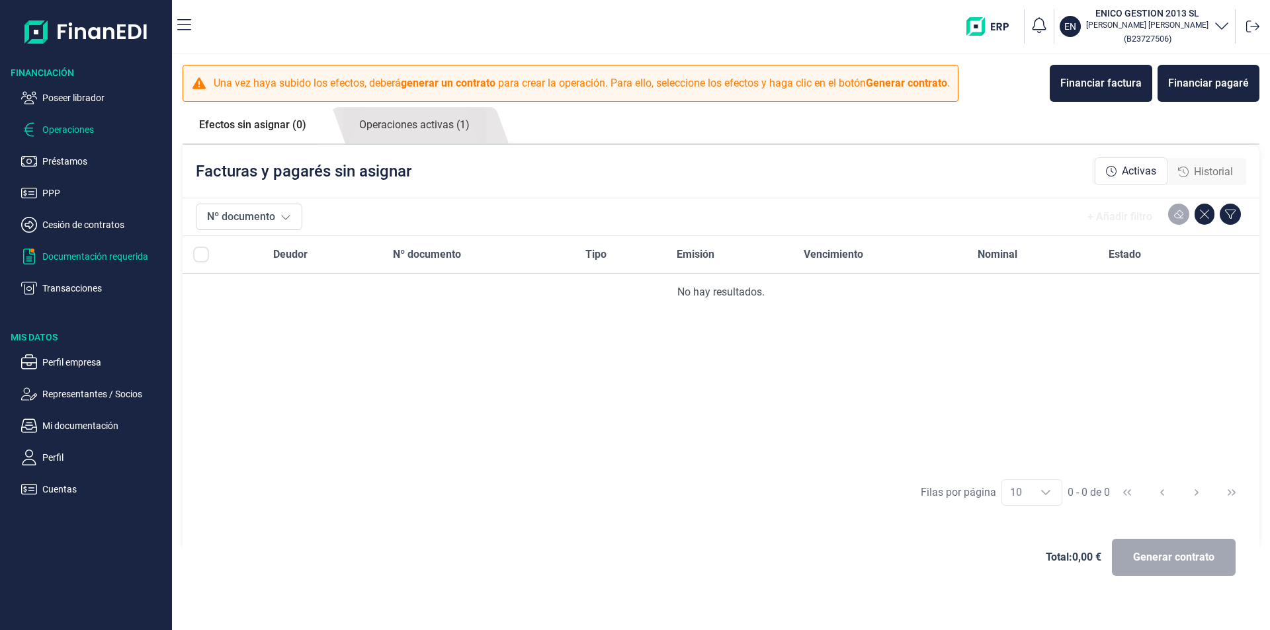
click at [81, 255] on p "Documentación requerida" at bounding box center [104, 257] width 124 height 16
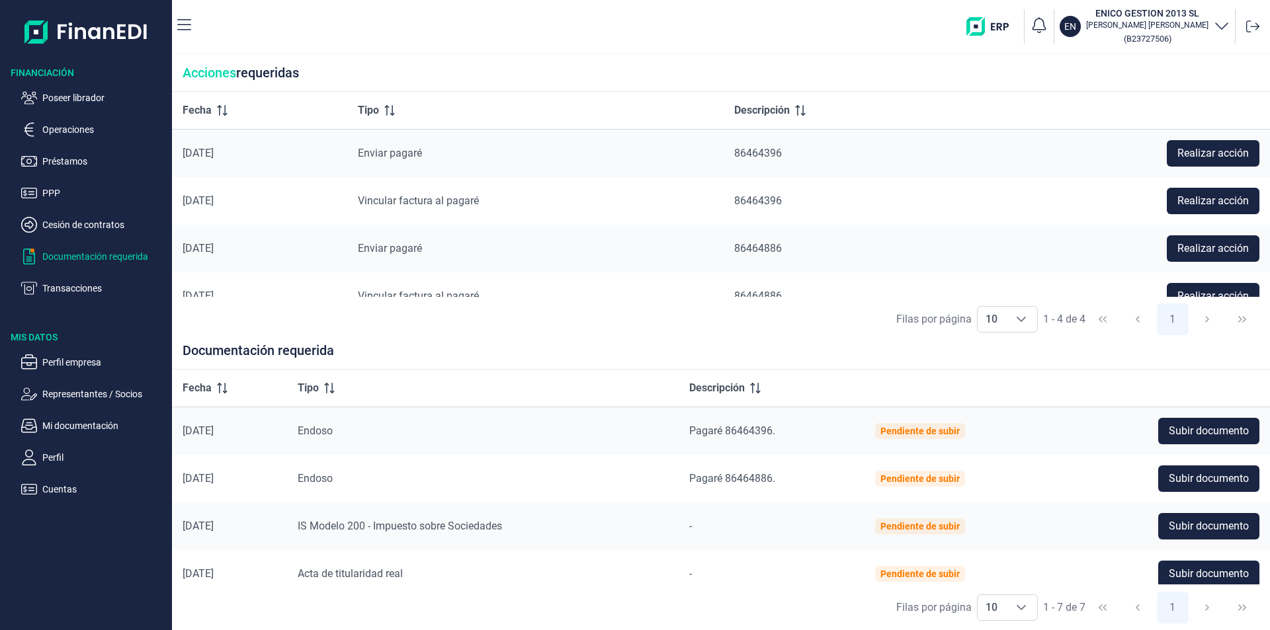
drag, startPoint x: 78, startPoint y: 132, endPoint x: 99, endPoint y: 148, distance: 26.5
click at [78, 132] on p "Operaciones" at bounding box center [104, 130] width 124 height 16
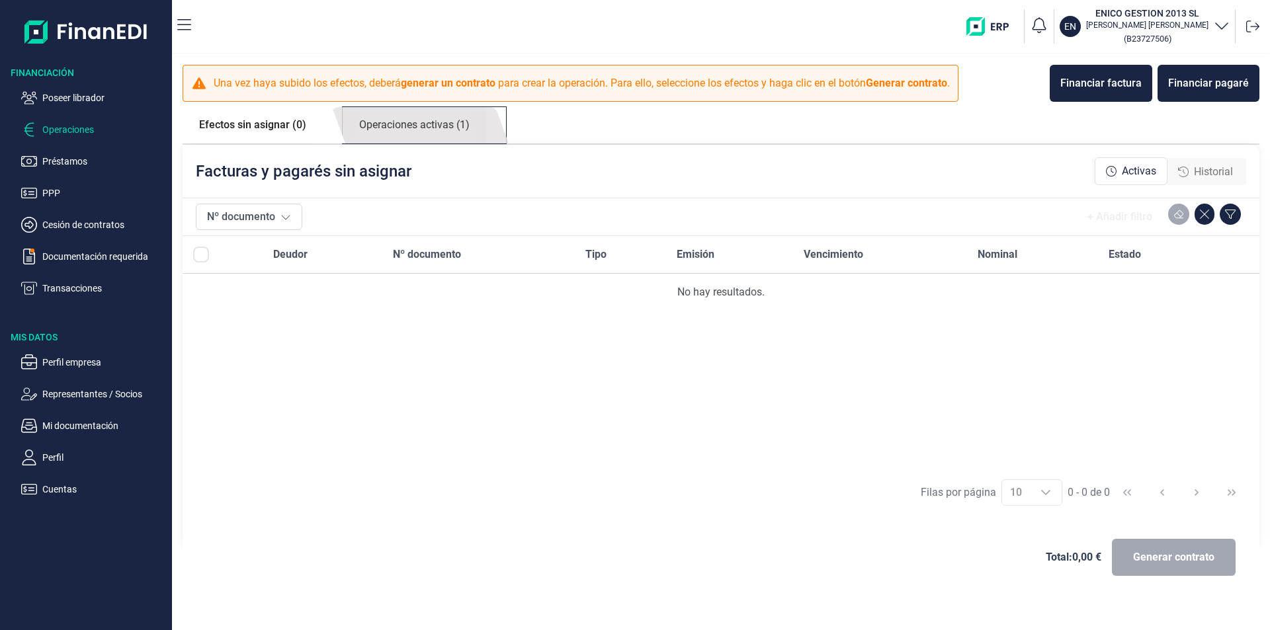
click at [456, 132] on link "Operaciones activas (1)" at bounding box center [415, 125] width 144 height 36
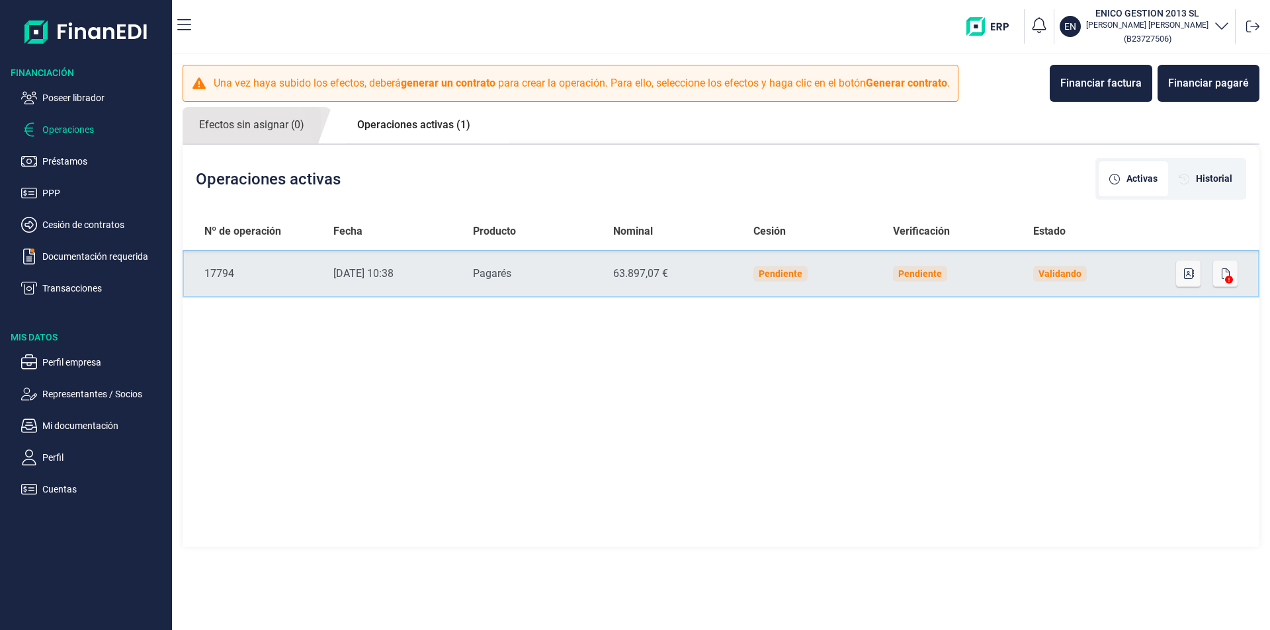
click at [1130, 273] on td "Validando" at bounding box center [1093, 274] width 140 height 48
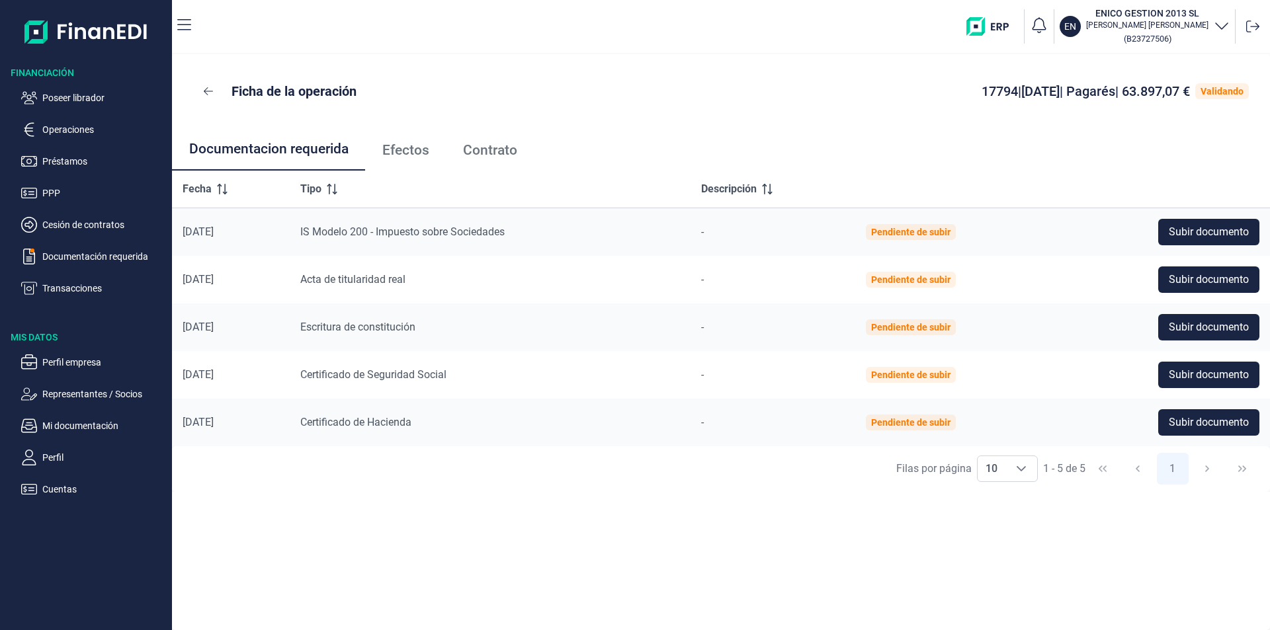
click at [420, 149] on span "Efectos" at bounding box center [405, 151] width 47 height 14
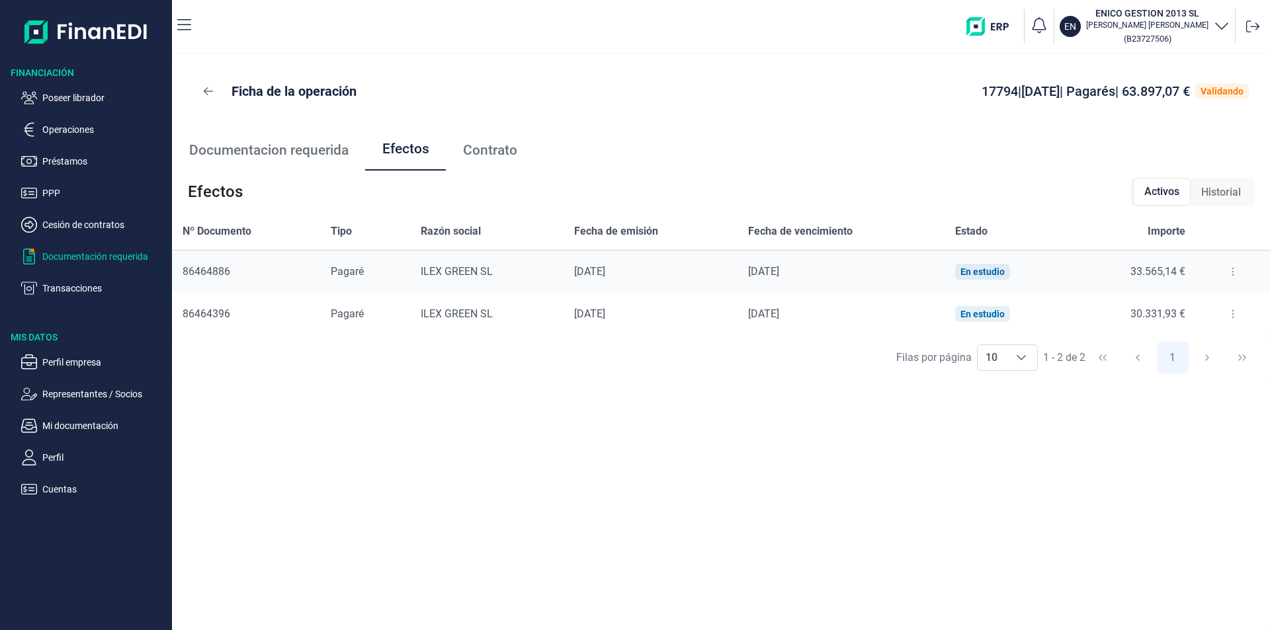
click at [101, 253] on p "Documentación requerida" at bounding box center [104, 257] width 124 height 16
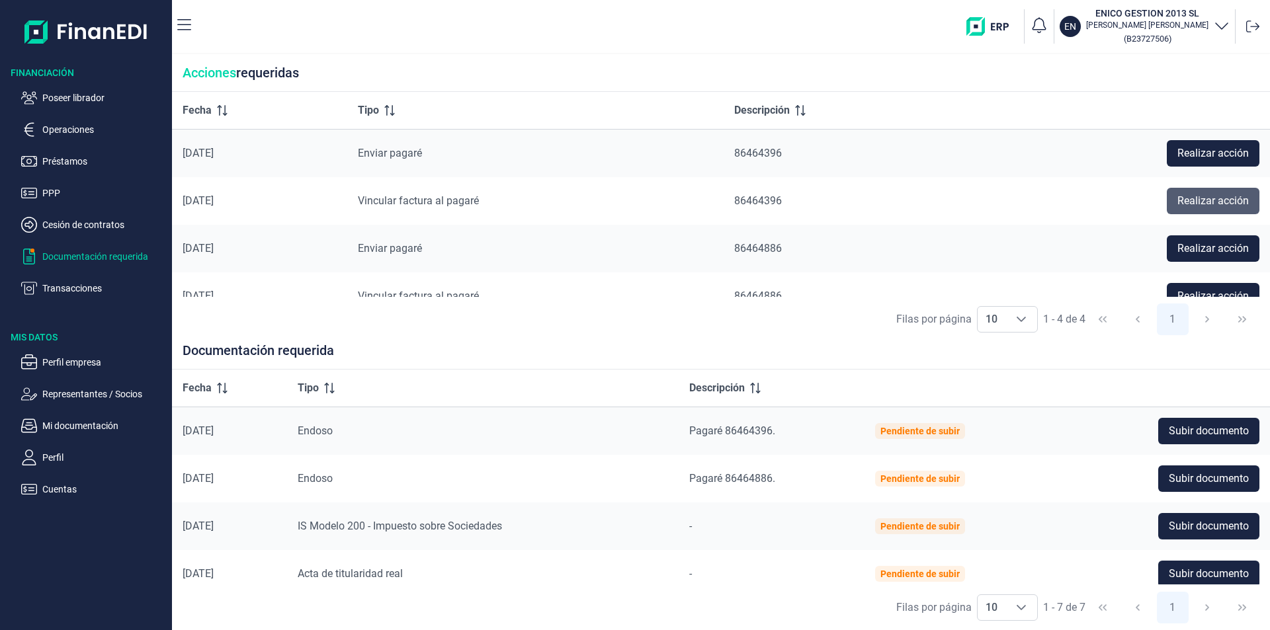
click at [1193, 208] on span "Realizar acción" at bounding box center [1213, 201] width 71 height 16
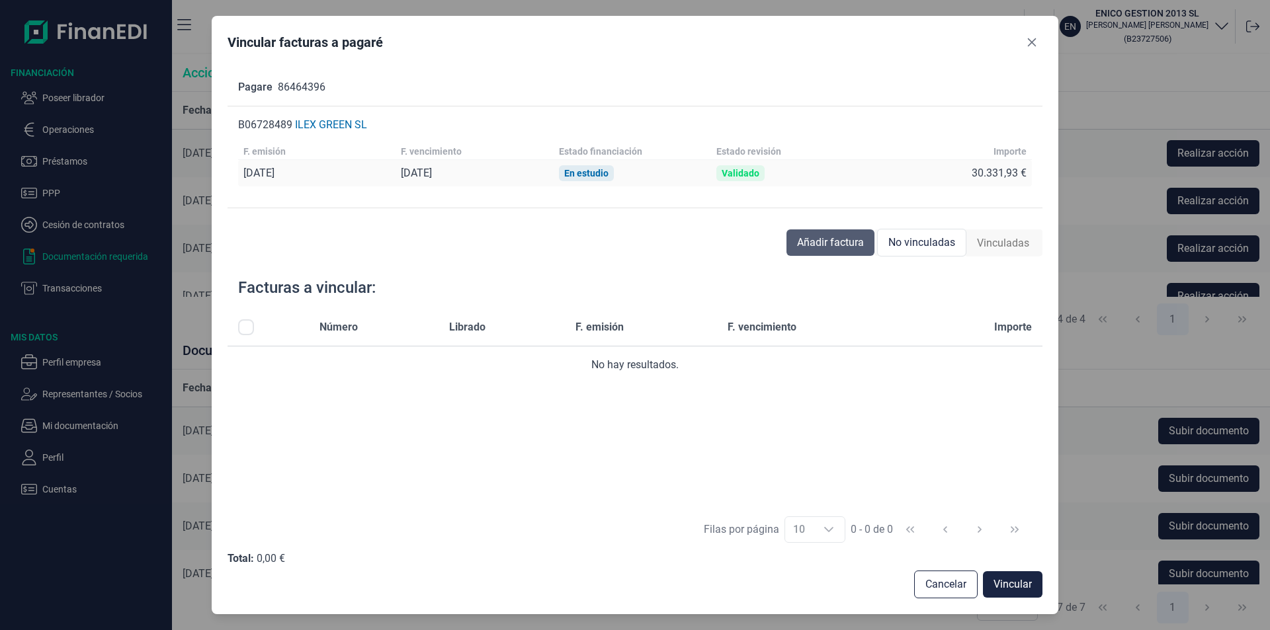
click at [829, 247] on span "Añadir factura" at bounding box center [830, 243] width 67 height 16
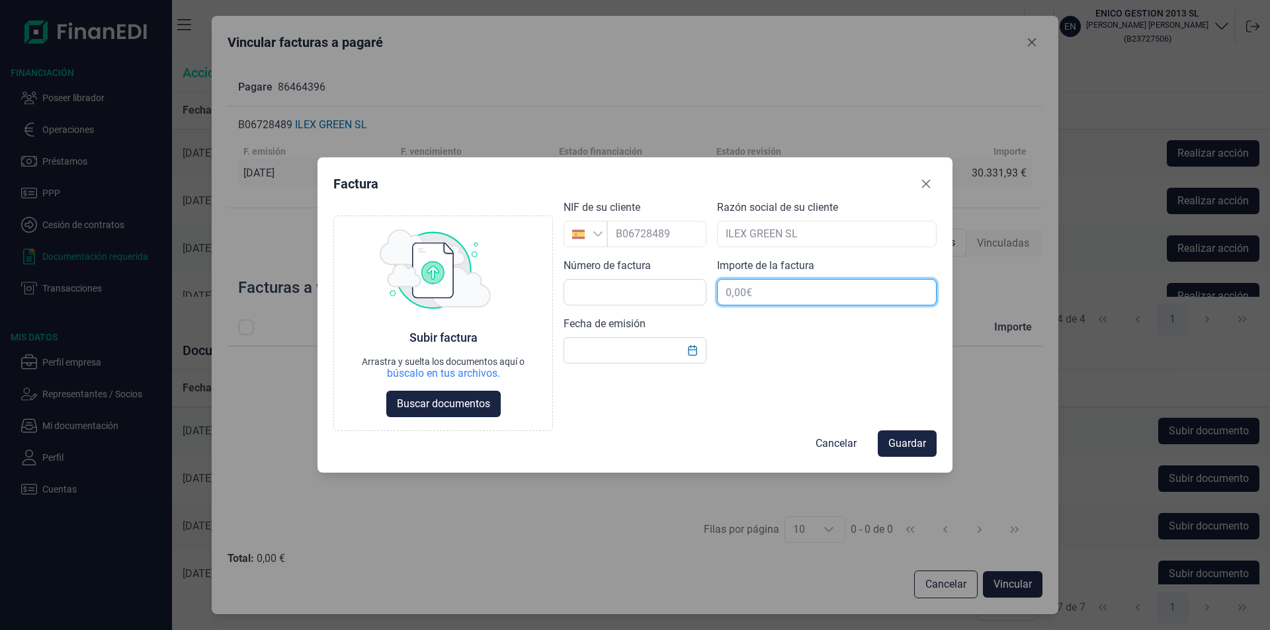
click at [736, 294] on input "text" at bounding box center [827, 292] width 220 height 26
type input "30.331,93 €"
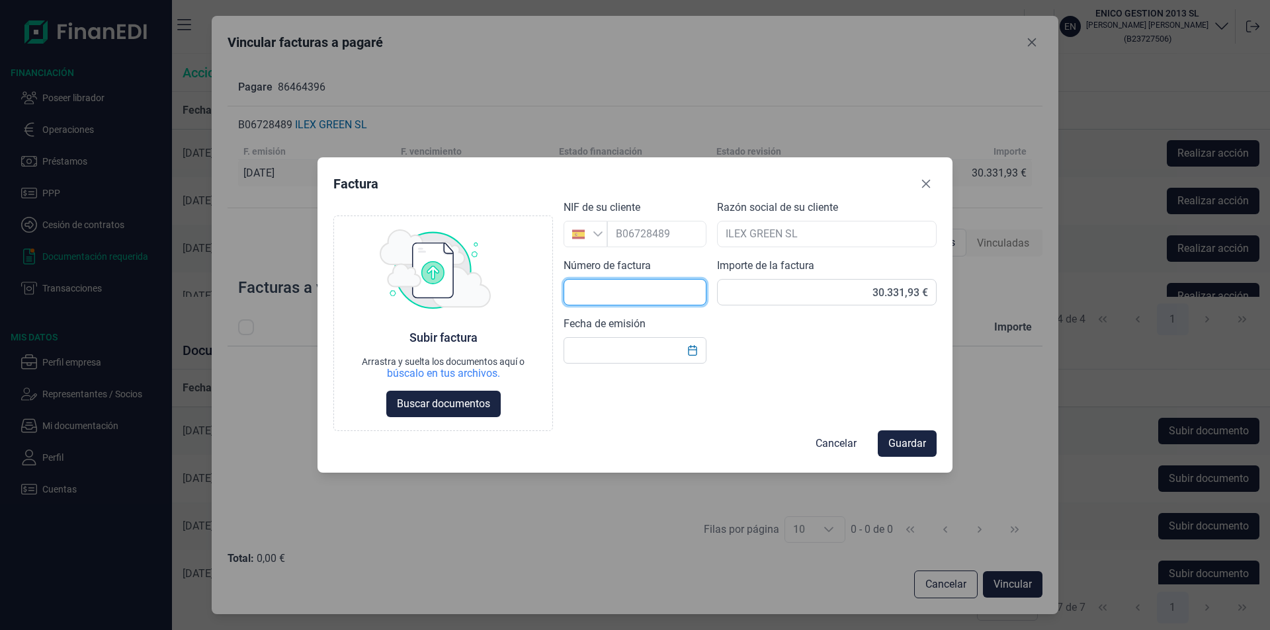
click at [597, 288] on input "text" at bounding box center [635, 292] width 143 height 26
type input "2025-0022"
click at [589, 352] on input "text" at bounding box center [635, 350] width 143 height 26
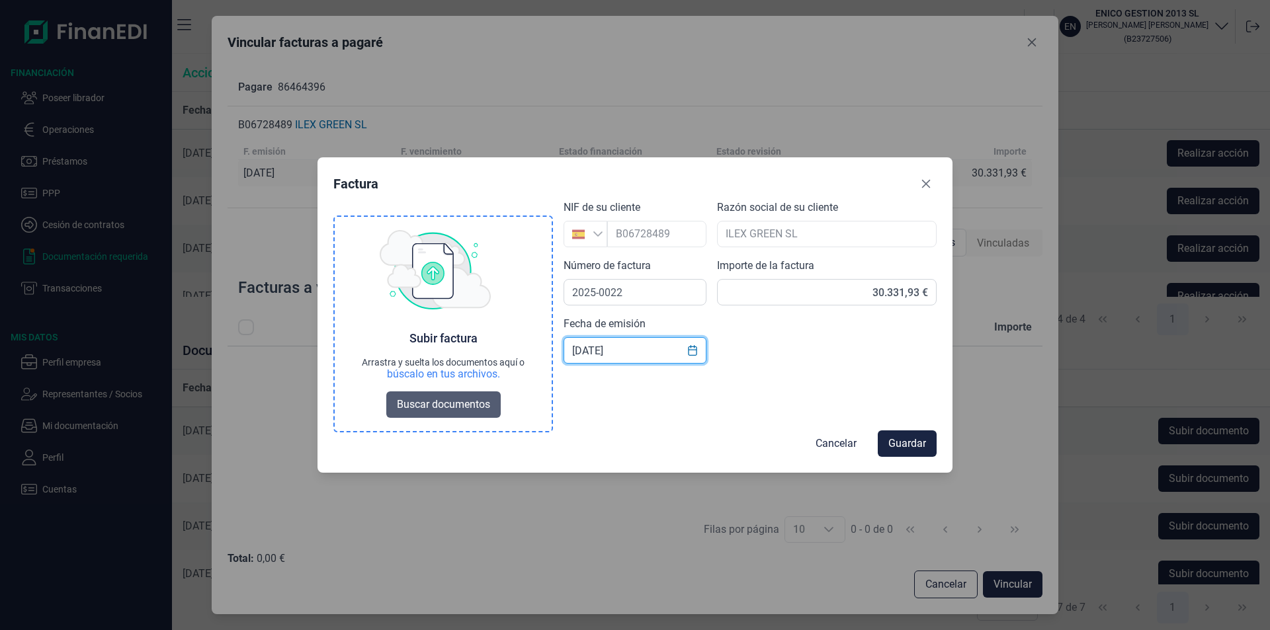
type input "[DATE]"
click at [411, 408] on span "Buscar documentos" at bounding box center [443, 405] width 93 height 16
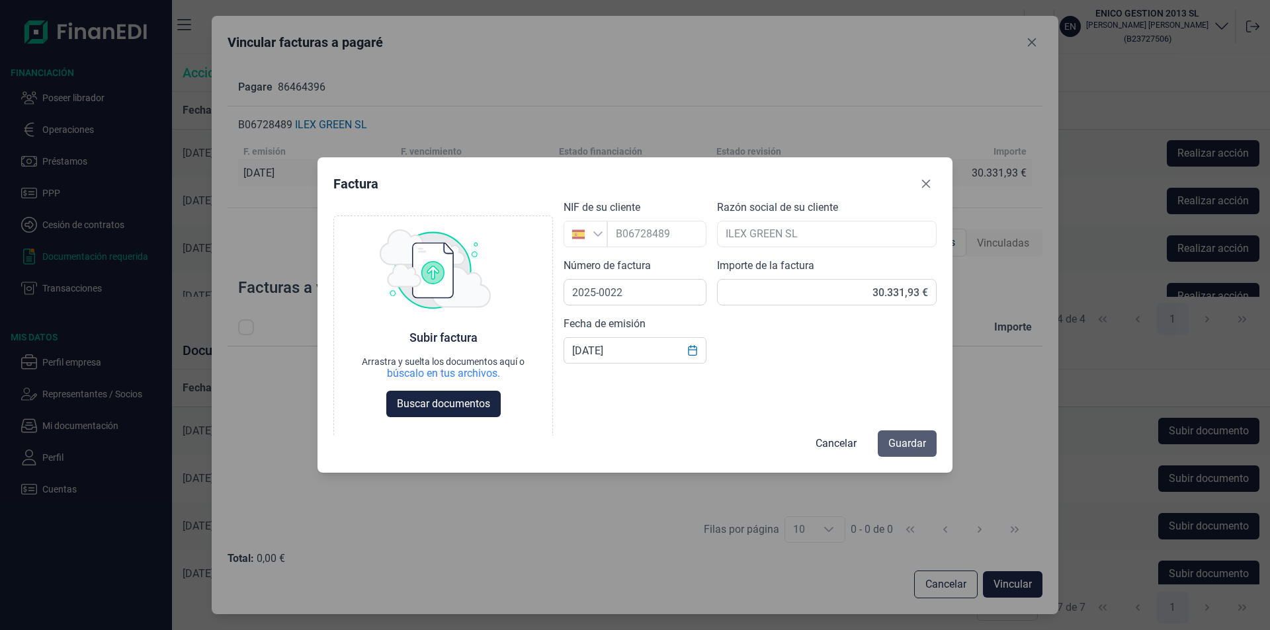
click at [908, 444] on span "Guardar" at bounding box center [907, 444] width 38 height 16
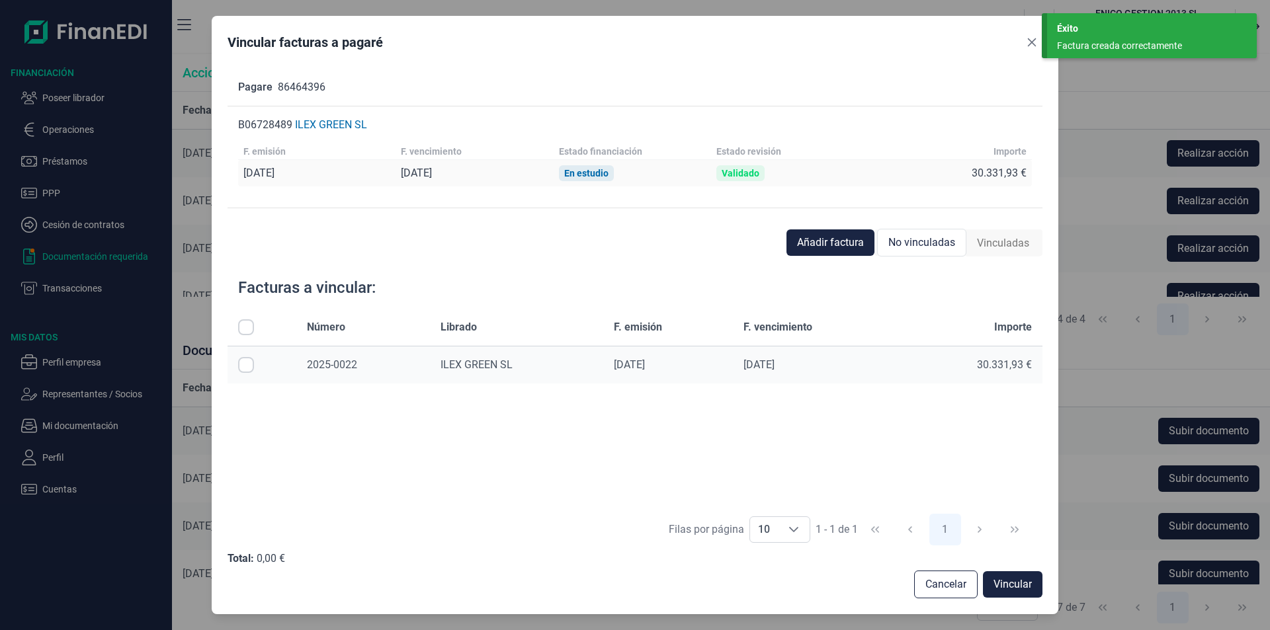
click at [248, 367] on input "Row Selected null" at bounding box center [246, 365] width 16 height 16
checkbox input "true"
click at [998, 575] on button "Vincular" at bounding box center [1013, 585] width 60 height 26
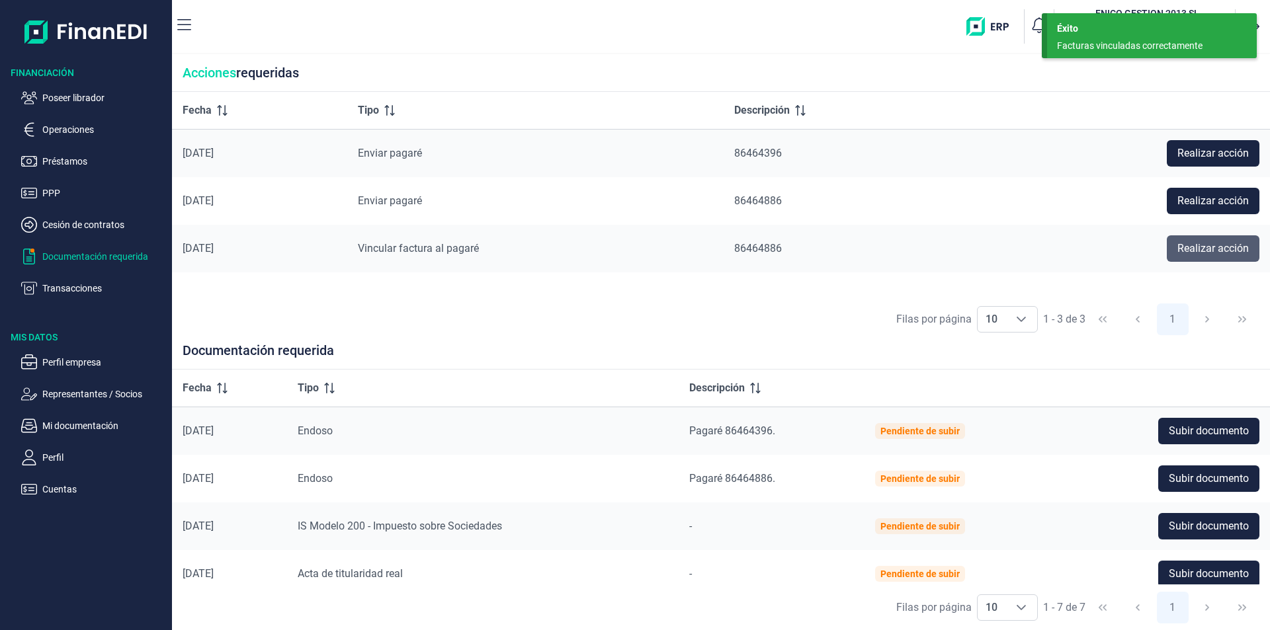
click at [1203, 252] on span "Realizar acción" at bounding box center [1213, 249] width 71 height 16
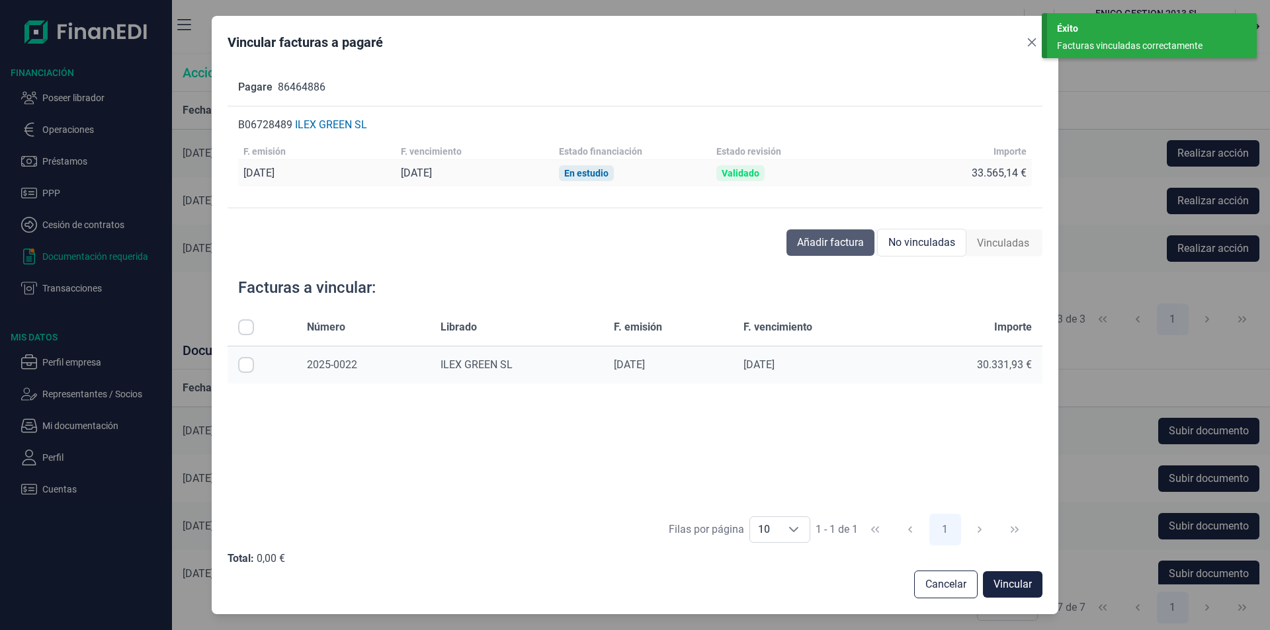
click at [805, 244] on span "Añadir factura" at bounding box center [830, 243] width 67 height 16
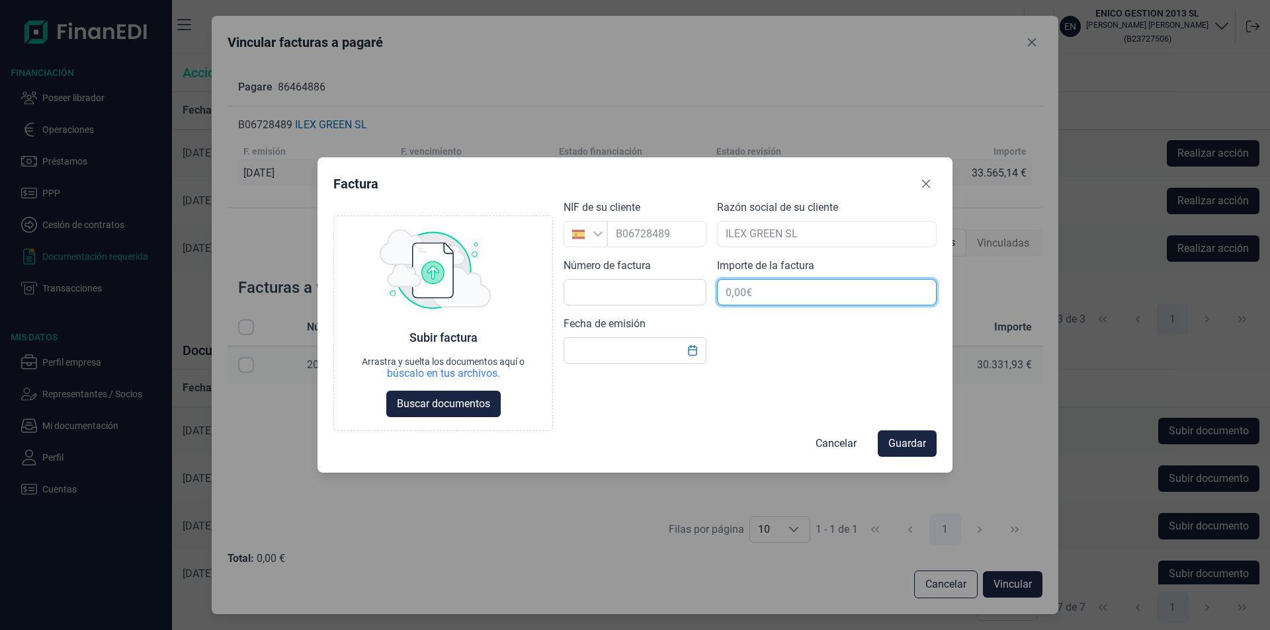
click at [737, 292] on input "text" at bounding box center [827, 292] width 220 height 26
type input "33.565,15 €"
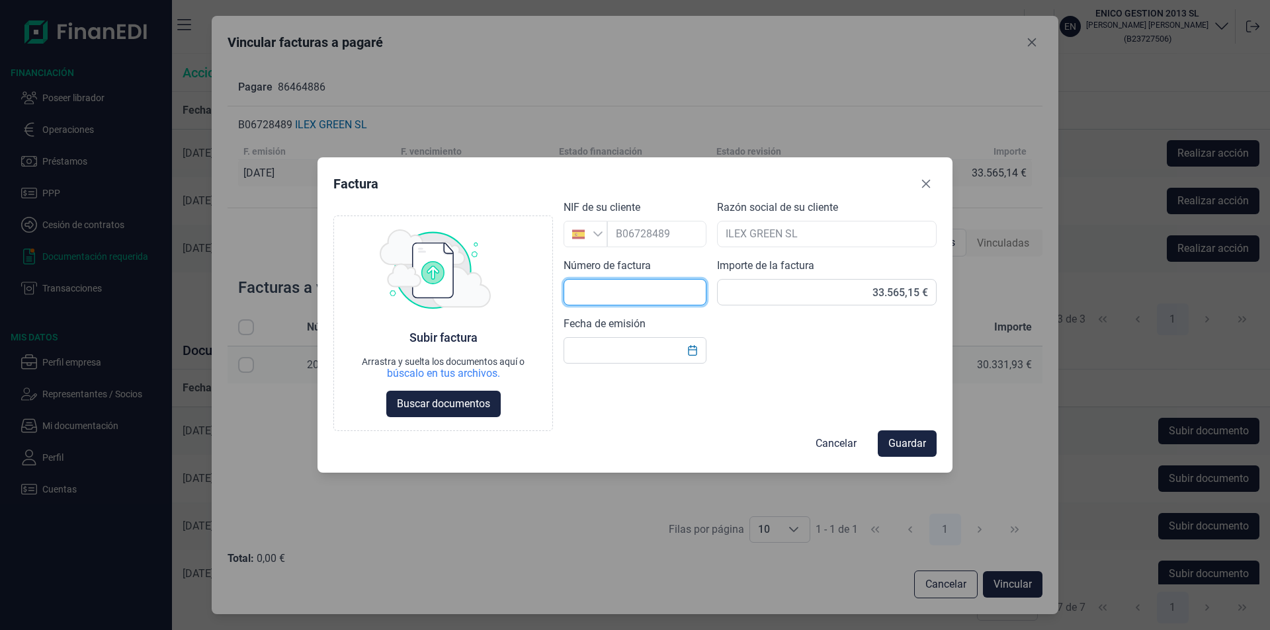
click at [621, 281] on input "text" at bounding box center [635, 292] width 143 height 26
type input "2025-0023"
click at [604, 349] on input "text" at bounding box center [635, 350] width 143 height 26
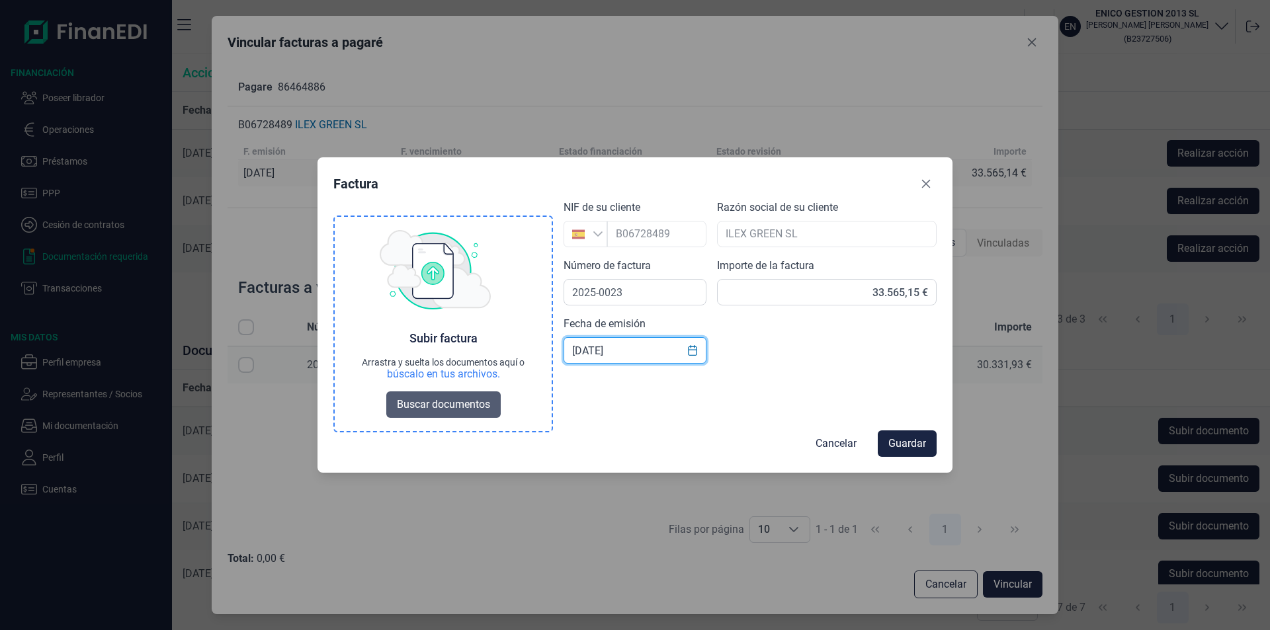
type input "[DATE]"
click at [446, 404] on span "Buscar documentos" at bounding box center [443, 405] width 93 height 16
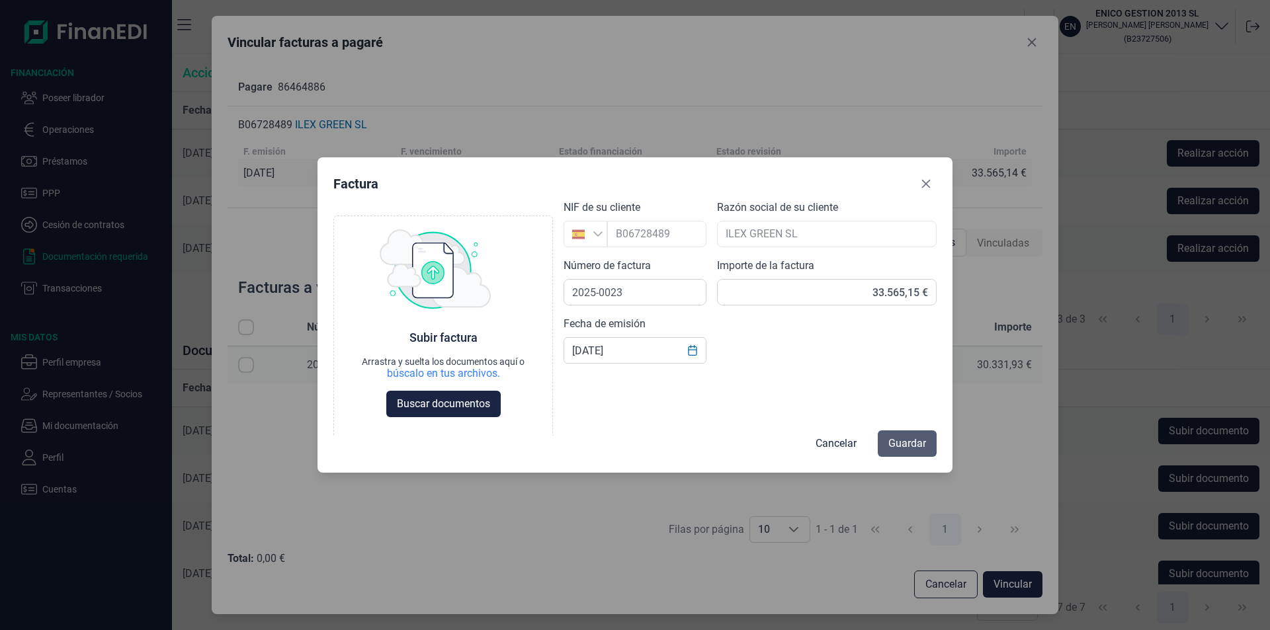
click at [912, 437] on span "Guardar" at bounding box center [907, 444] width 38 height 16
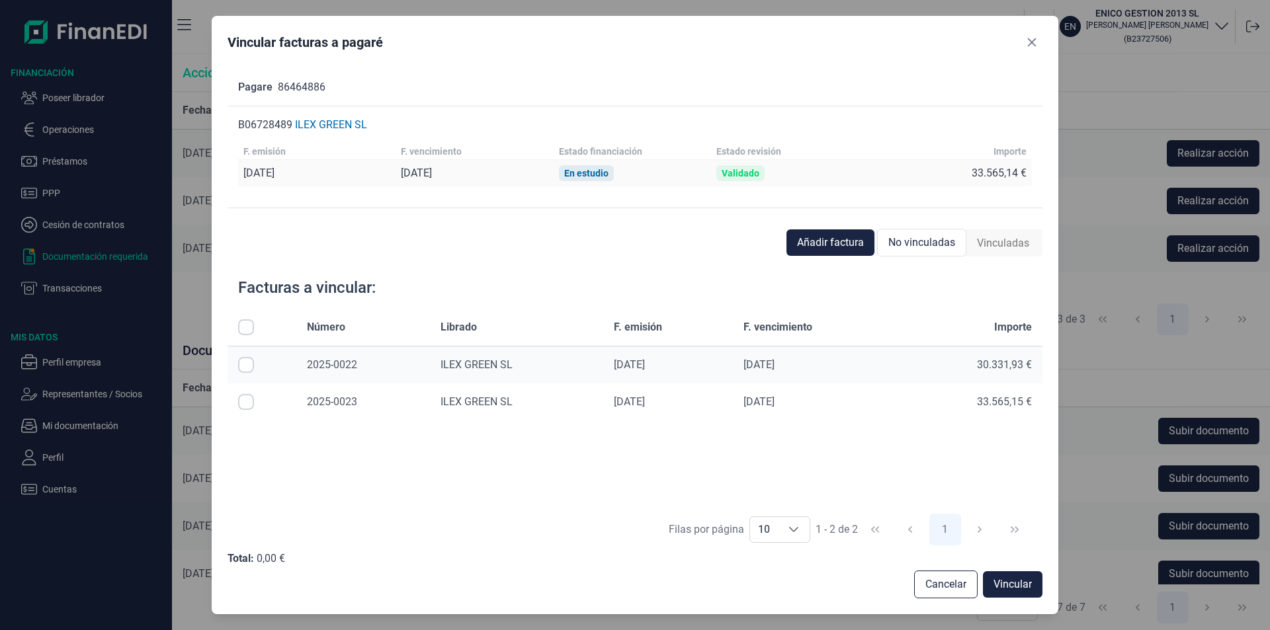
click at [251, 400] on input "Row Selected null" at bounding box center [246, 402] width 16 height 16
checkbox input "true"
click at [1010, 582] on span "Vincular" at bounding box center [1013, 585] width 38 height 16
